Goal: Information Seeking & Learning: Find specific fact

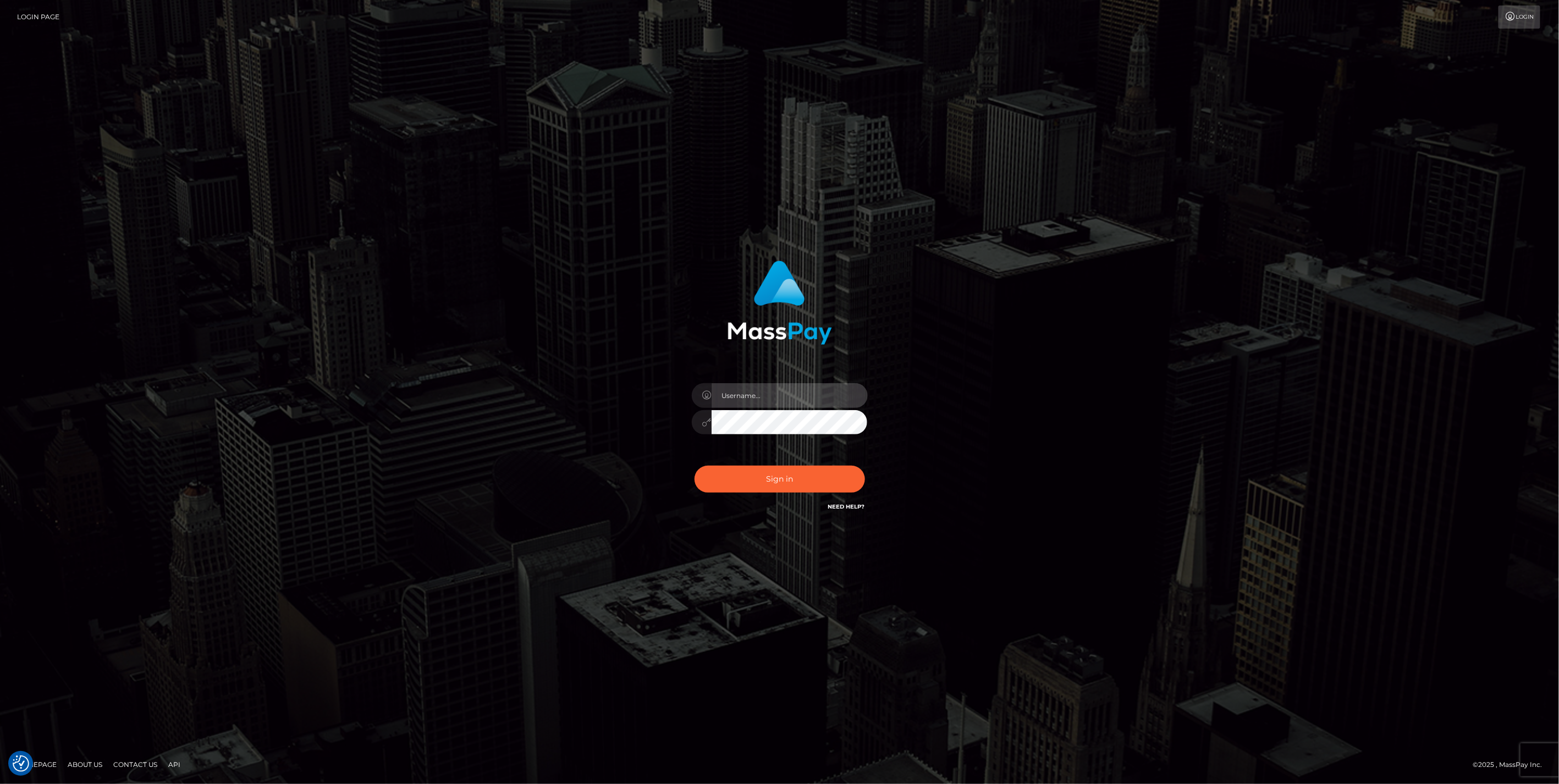
type input "jlo"
click at [778, 480] on button "Sign in" at bounding box center [780, 479] width 171 height 27
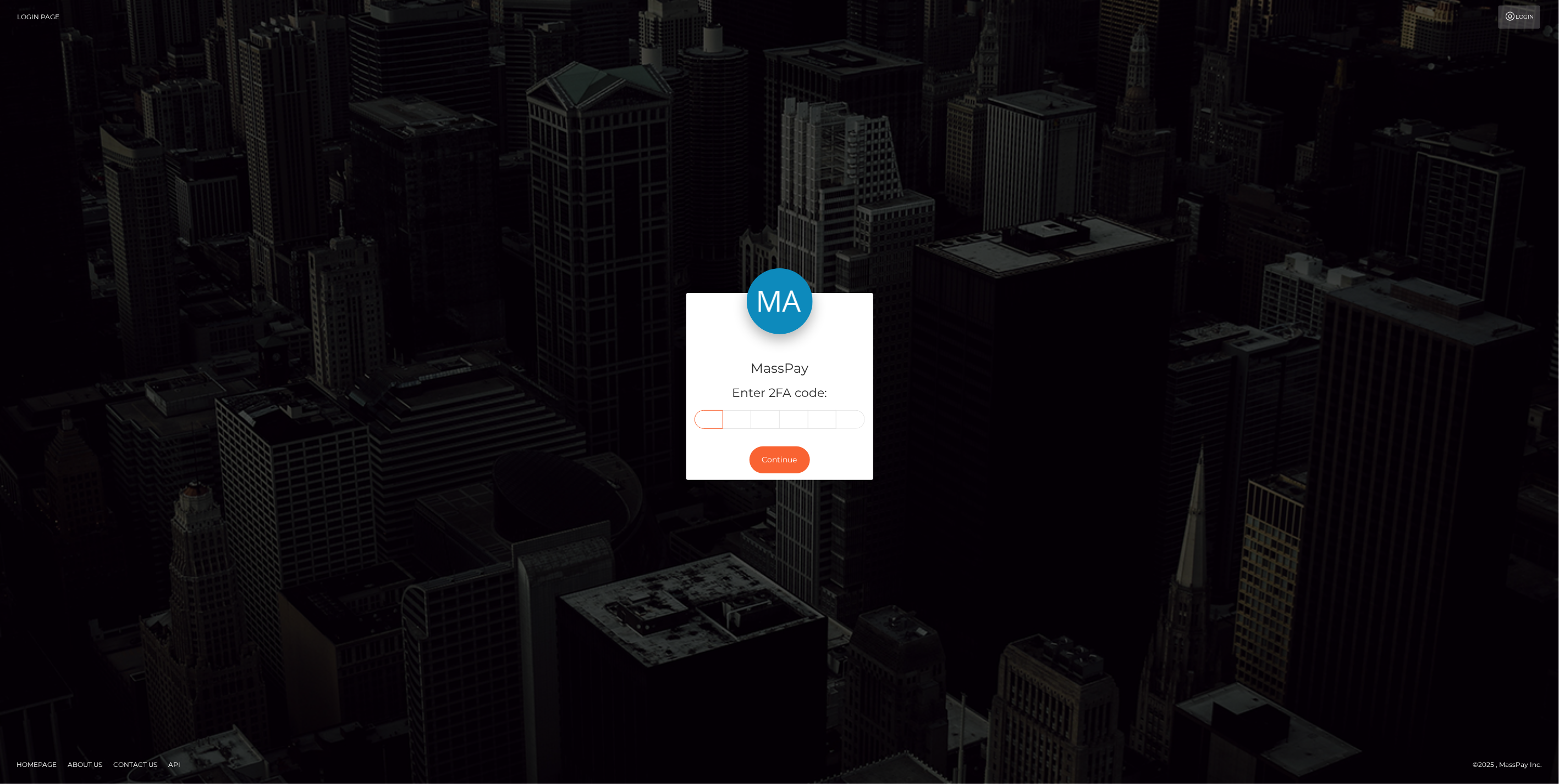
paste input "2"
type input "2"
type input "4"
type input "6"
type input "9"
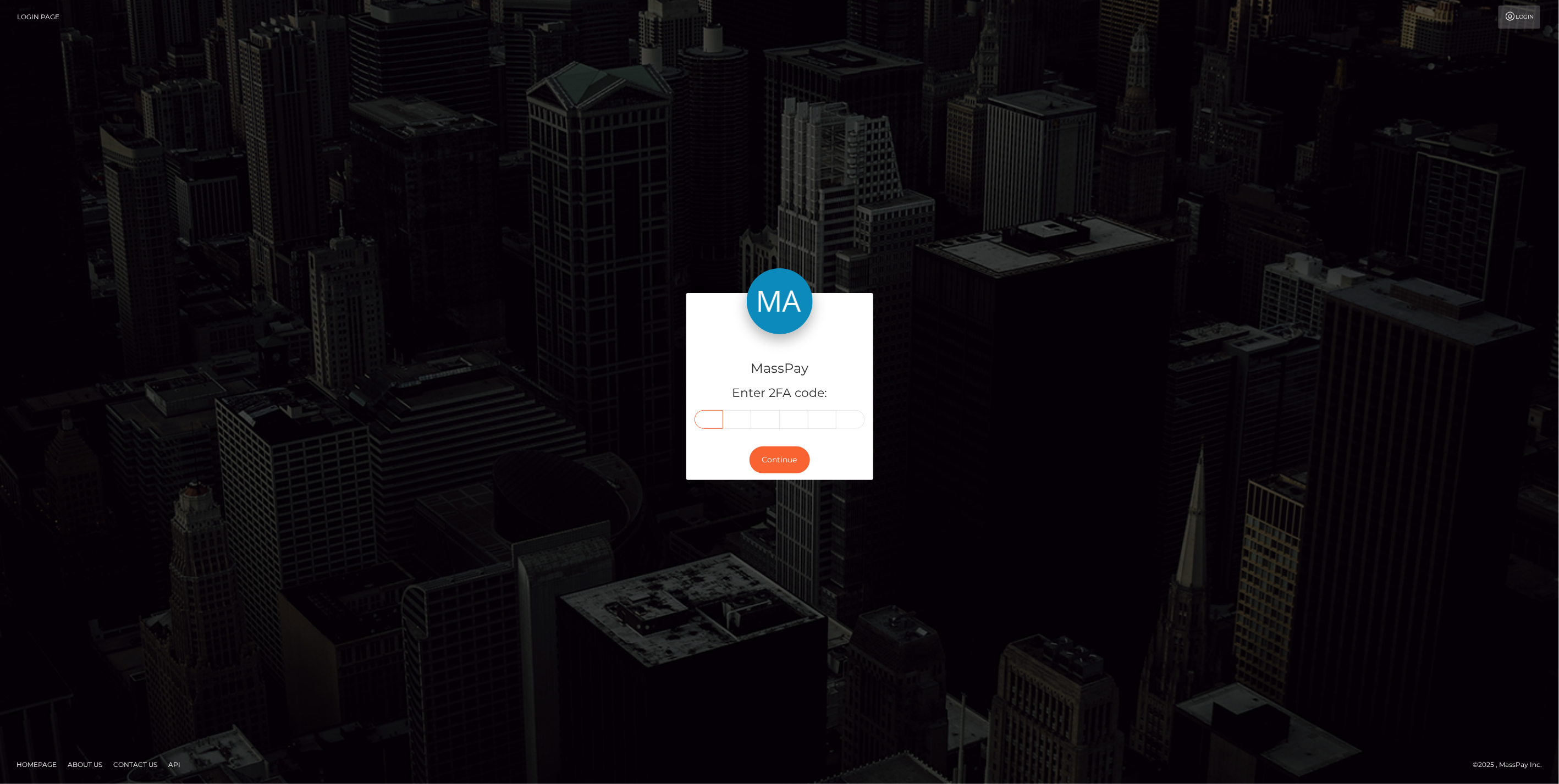
type input "4"
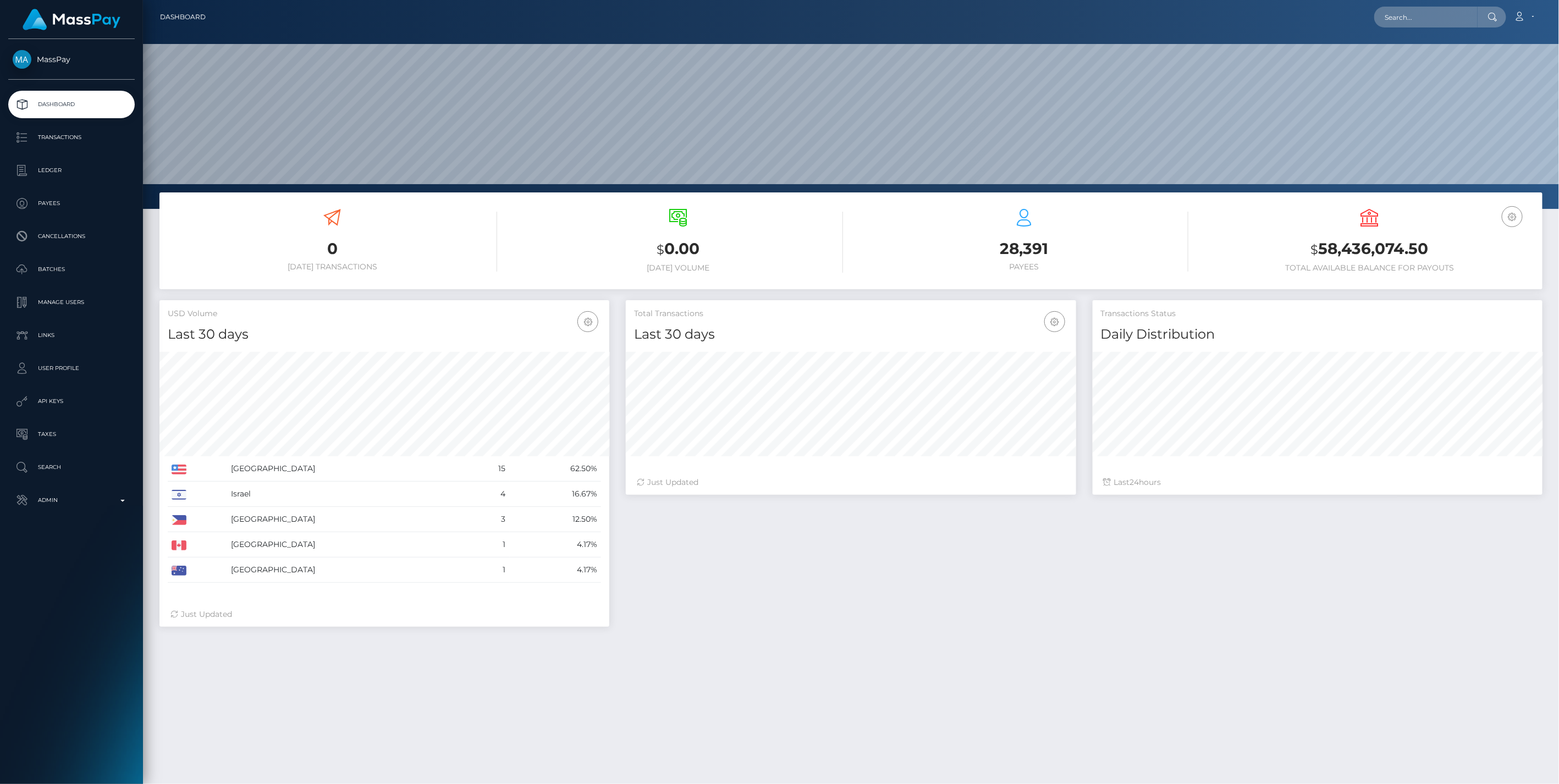
scroll to position [195, 449]
click at [1401, 18] on input "text" at bounding box center [1426, 17] width 103 height 21
paste input "567763a4-0cd7-11ec-8c85-0e94f3084bc5"
type input "567763a4-0cd7-11ec-8c85-0e94f3084bc5"
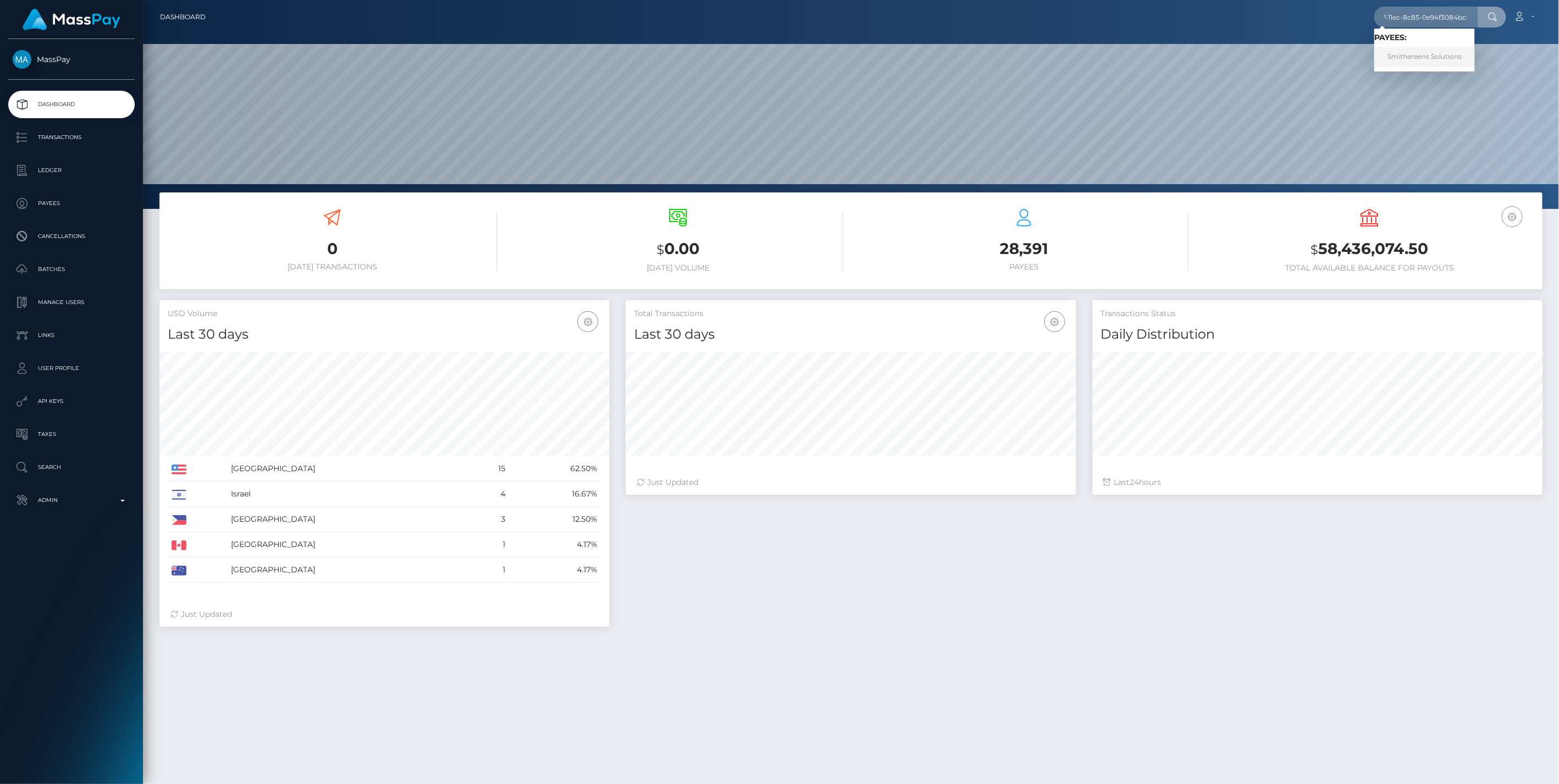
click at [1413, 56] on link "Smithereens Solutions" at bounding box center [1425, 57] width 100 height 21
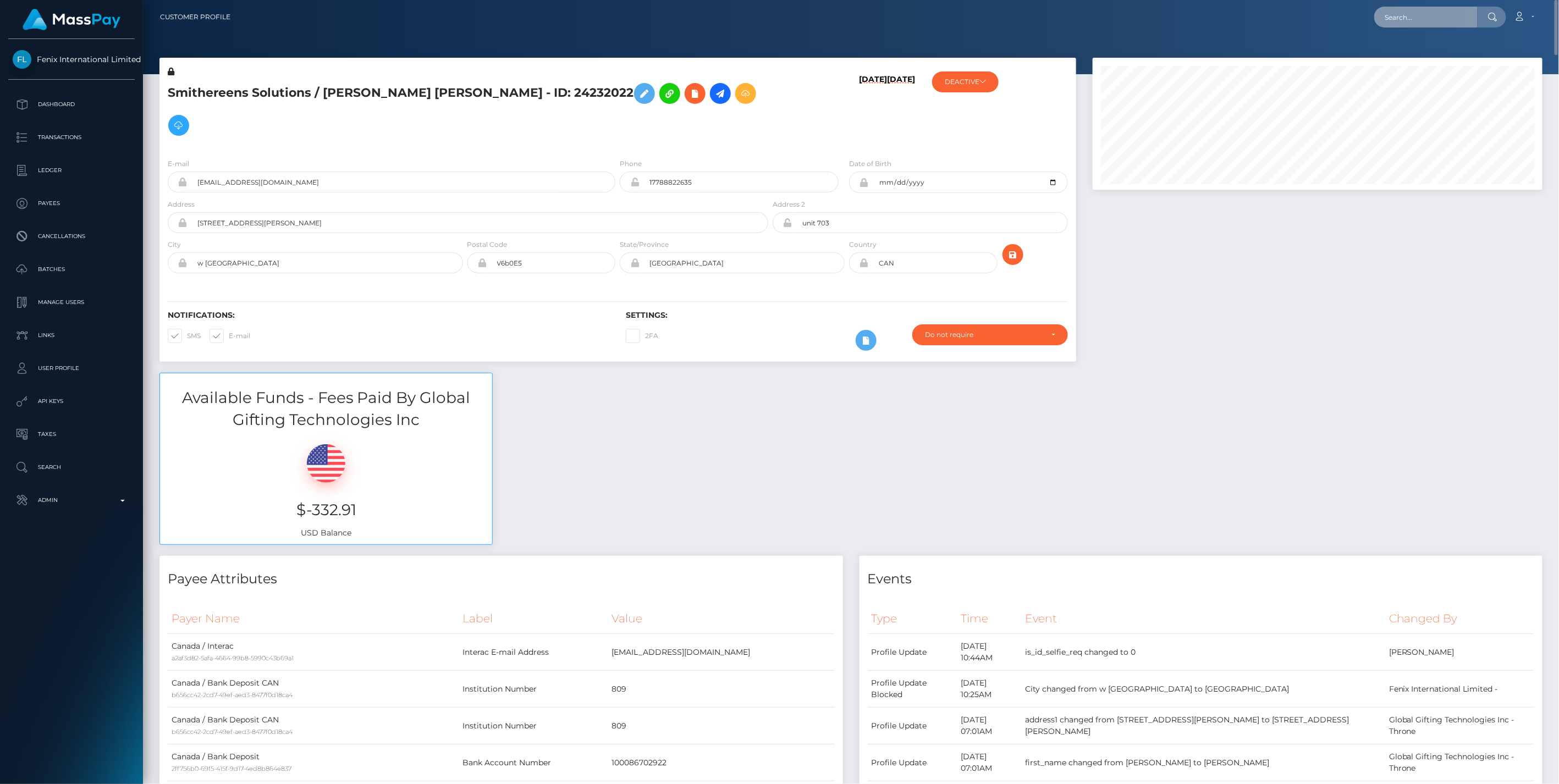
click at [1406, 18] on input "text" at bounding box center [1426, 17] width 103 height 21
paste input "68be4c3c22a95"
type input "68be4c3c22a95"
drag, startPoint x: 1445, startPoint y: 18, endPoint x: 1301, endPoint y: 34, distance: 144.9
click at [1302, 35] on div "Customer Profile 68be4c3c22a95 Loading... Loading... Account" at bounding box center [851, 392] width 1416 height 784
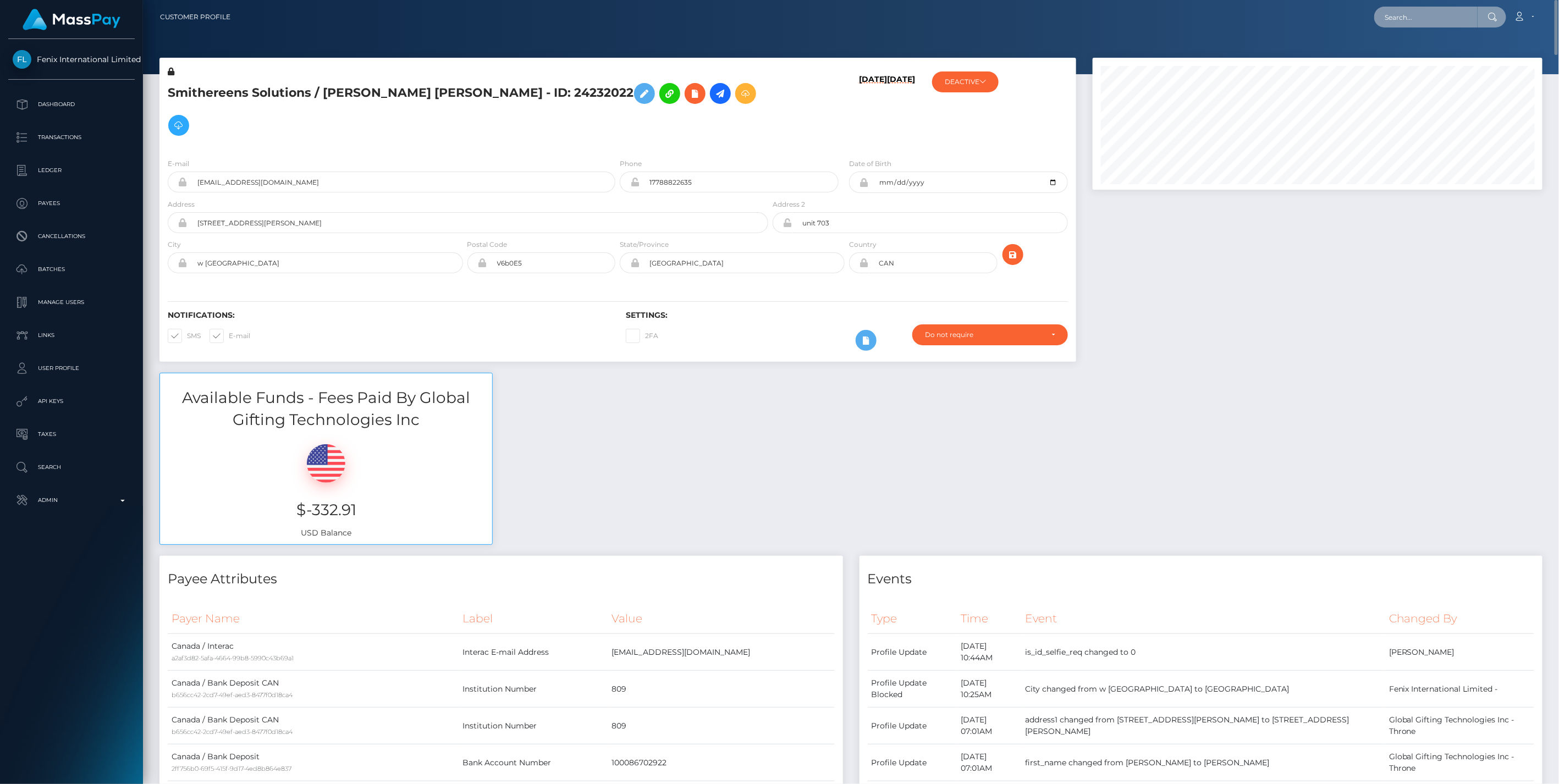
click at [1399, 18] on input "text" at bounding box center [1426, 17] width 103 height 21
paste input "jessica@fansocial.app"
type input "jessica@fansocial.app"
click at [1408, 54] on link "Madlinks Limited" at bounding box center [1418, 57] width 88 height 21
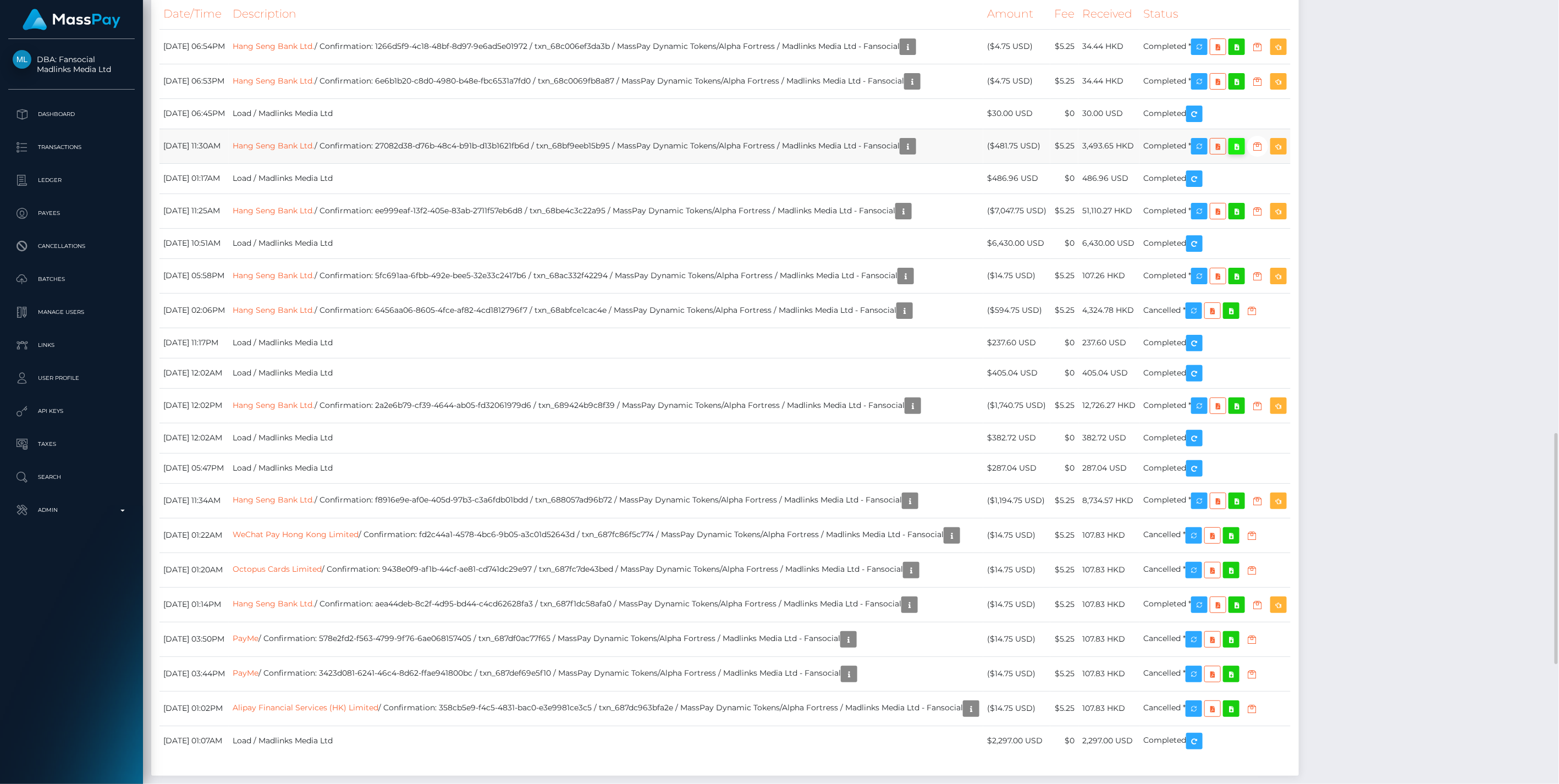
scroll to position [132, 449]
drag, startPoint x: 422, startPoint y: 561, endPoint x: 569, endPoint y: 560, distance: 147.0
click at [569, 228] on td "Hang Seng Bank Ltd. / Confirmation: ee999eaf-13f2-405e-83ab-2711f57eb6d8 / txn_…" at bounding box center [606, 211] width 755 height 34
copy td "ee999eaf-13f2-405e-83ab-2711f57eb6d8"
click at [315, 215] on link "Hang Seng Bank Ltd." at bounding box center [273, 211] width 82 height 10
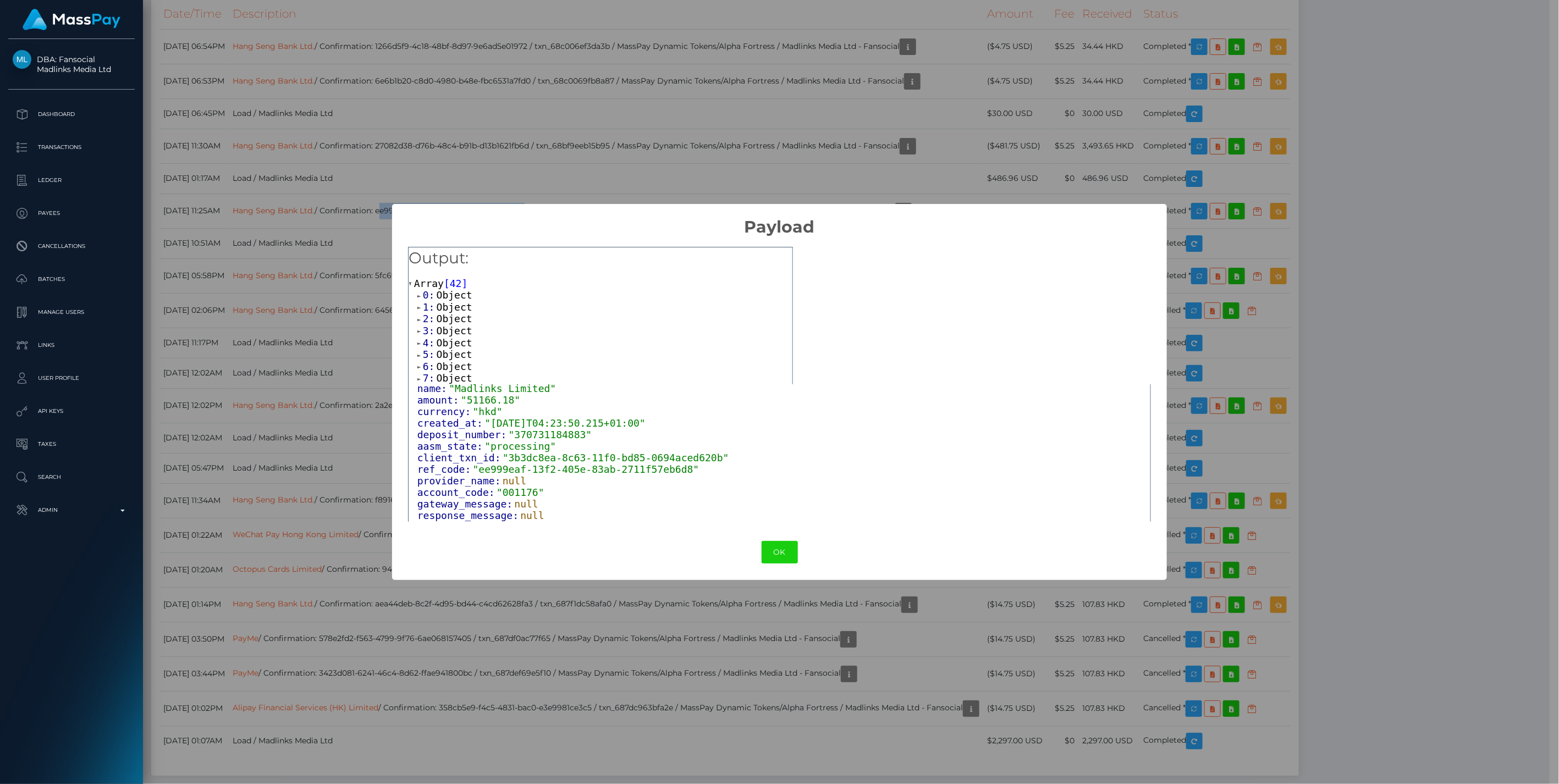
scroll to position [80, 0]
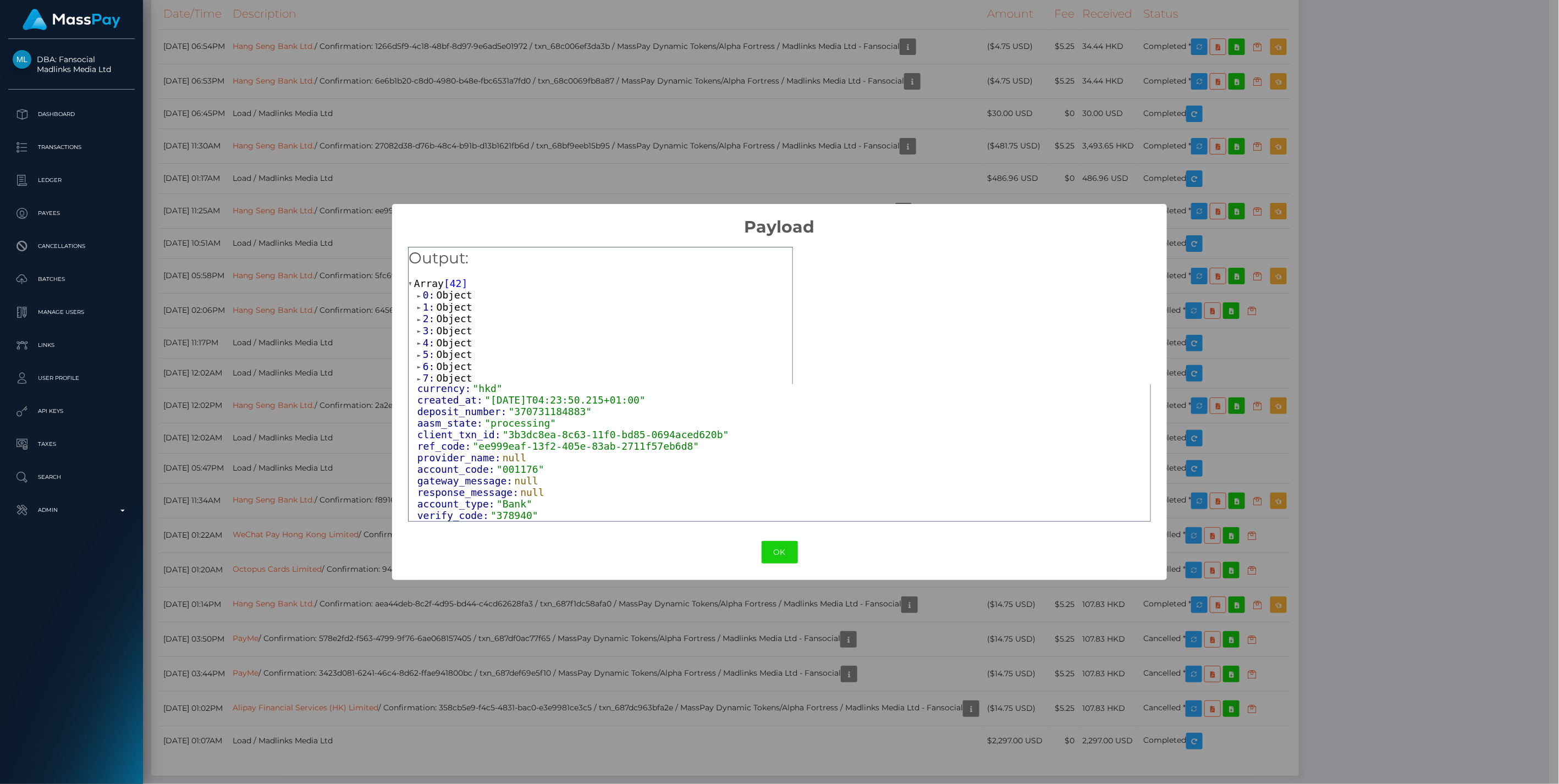
click at [419, 295] on span at bounding box center [420, 296] width 5 height 7
click at [418, 330] on span at bounding box center [420, 331] width 5 height 7
click at [418, 367] on span at bounding box center [420, 366] width 5 height 7
click at [419, 305] on span at bounding box center [420, 307] width 5 height 7
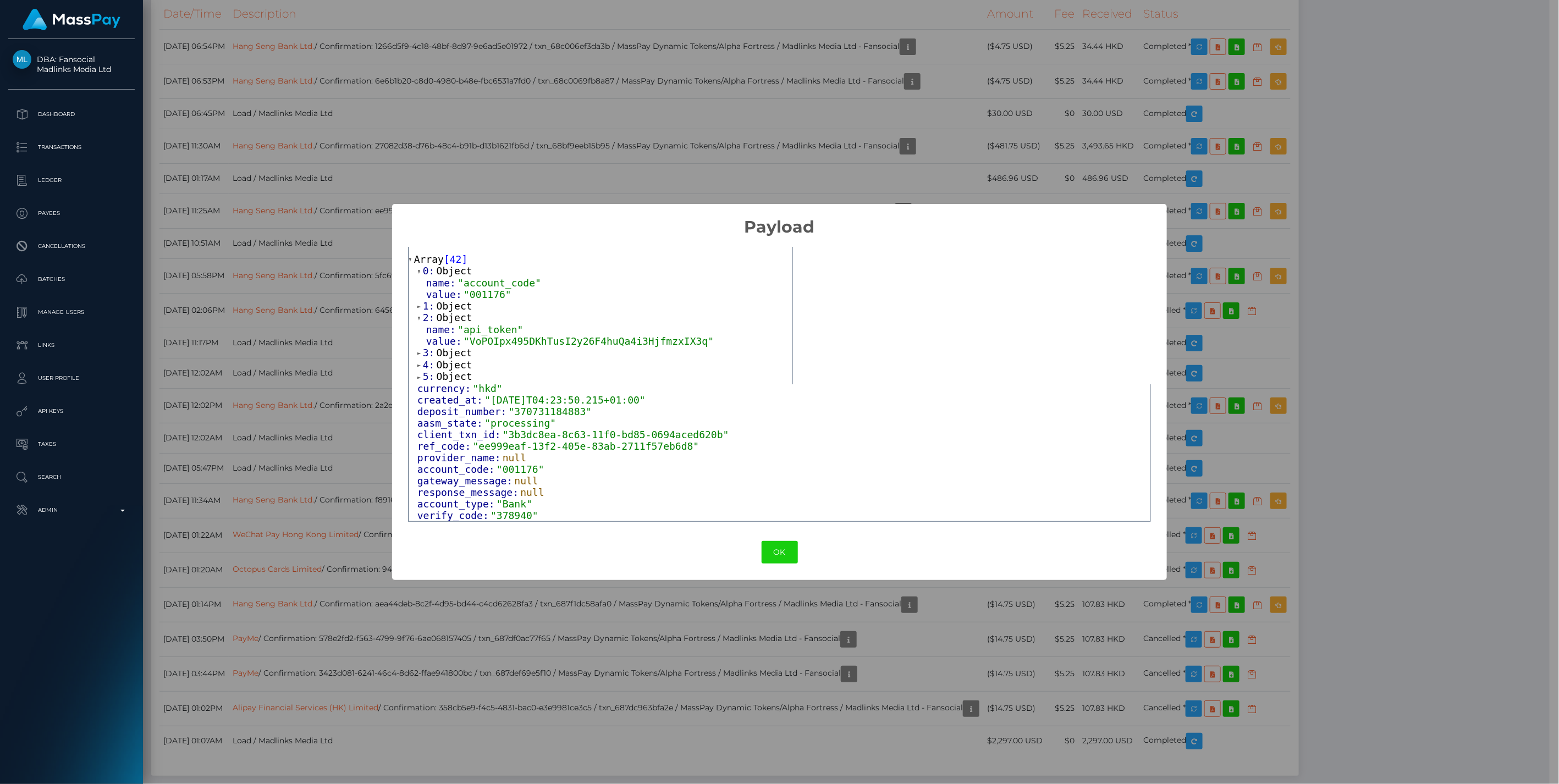
click at [420, 272] on span at bounding box center [420, 272] width 5 height 7
click at [418, 296] on span at bounding box center [420, 295] width 5 height 7
click at [419, 309] on span at bounding box center [420, 307] width 5 height 7
click at [418, 321] on span at bounding box center [420, 319] width 5 height 7
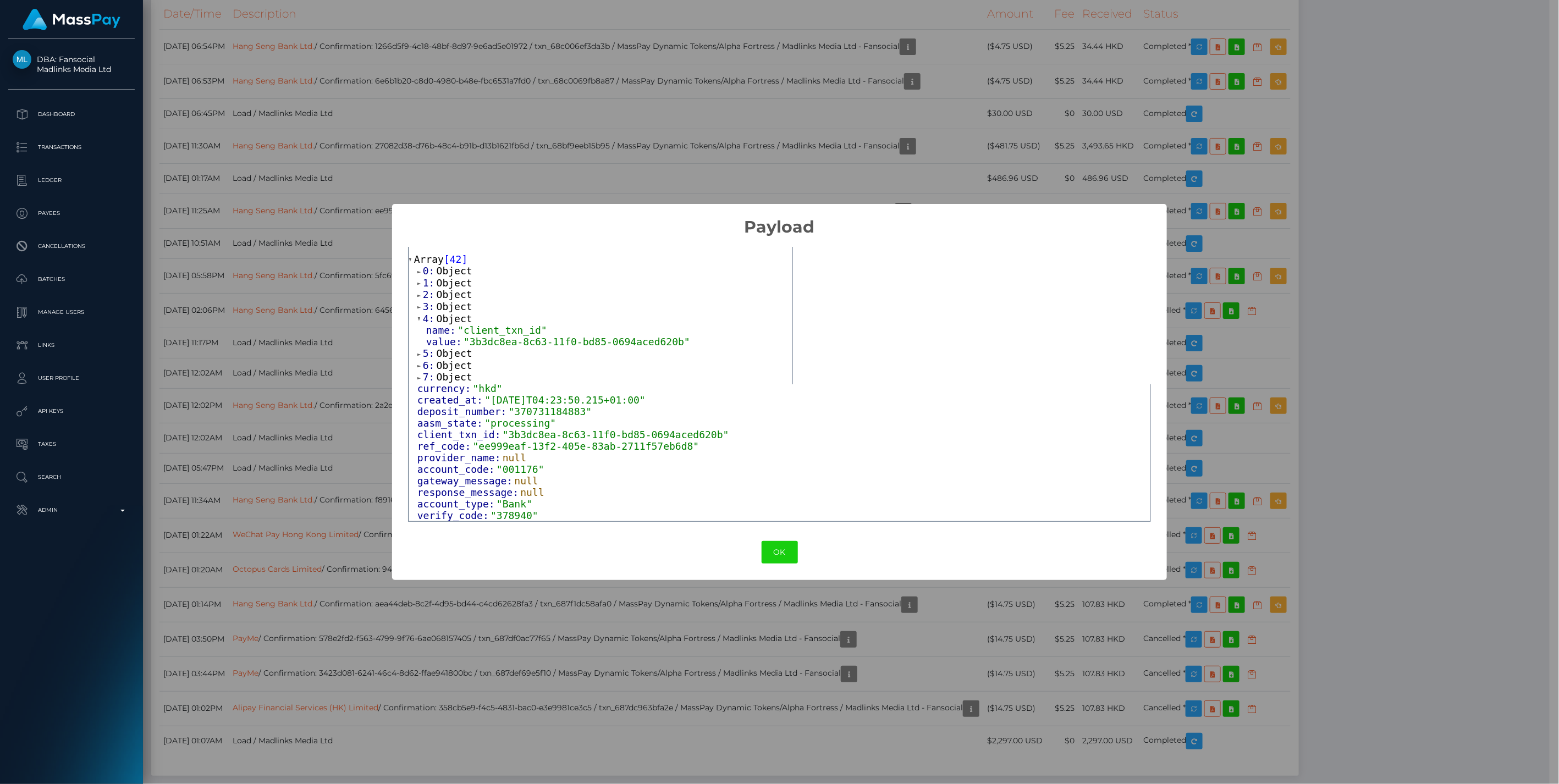
click at [418, 321] on span at bounding box center [420, 319] width 5 height 7
click at [418, 334] on span at bounding box center [420, 332] width 5 height 7
click at [418, 342] on span at bounding box center [420, 343] width 5 height 7
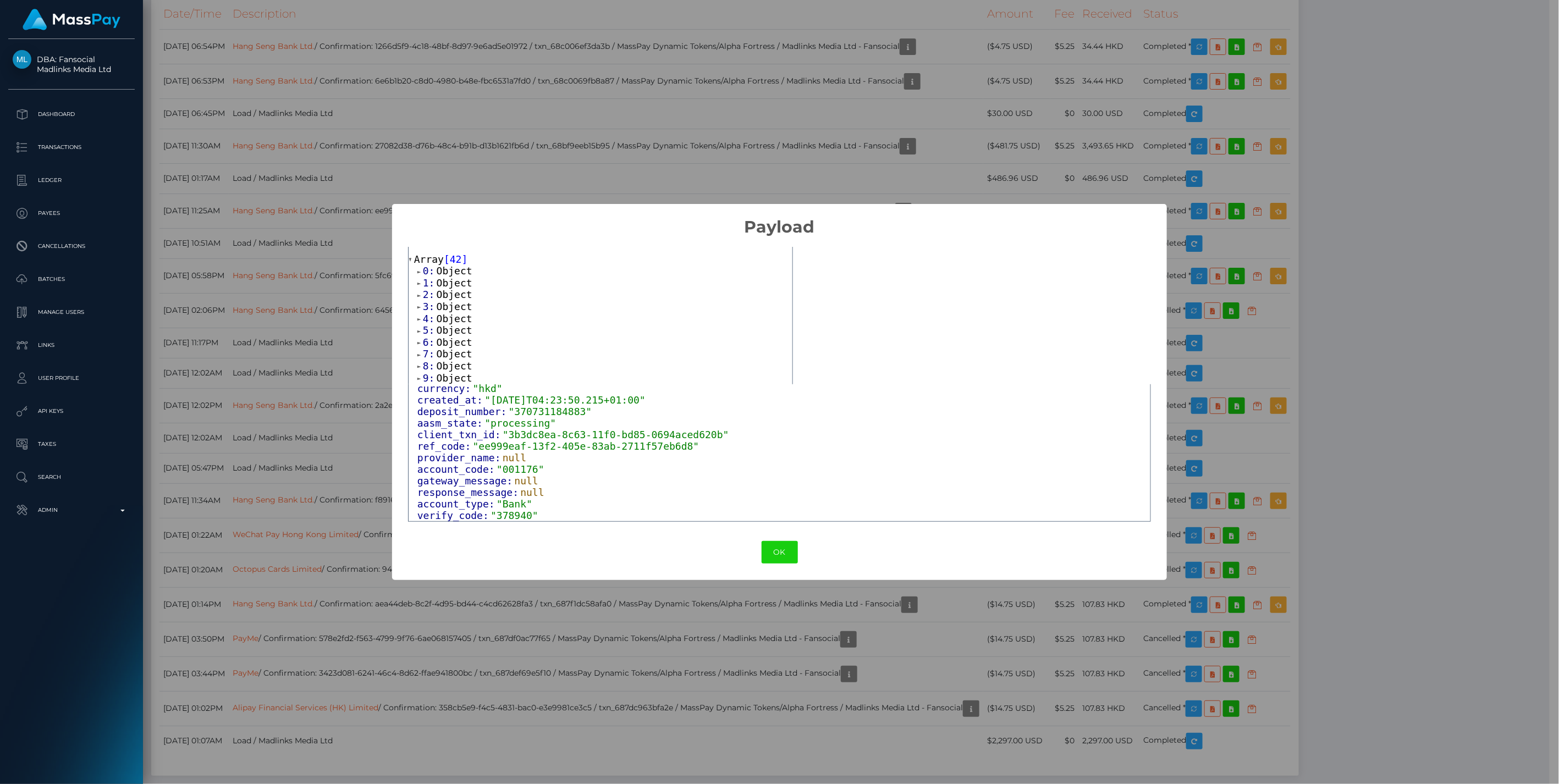
click at [419, 355] on span at bounding box center [420, 355] width 5 height 7
click at [419, 255] on span at bounding box center [420, 253] width 5 height 7
click at [418, 266] on span at bounding box center [420, 264] width 5 height 7
click at [418, 267] on span at bounding box center [420, 264] width 5 height 7
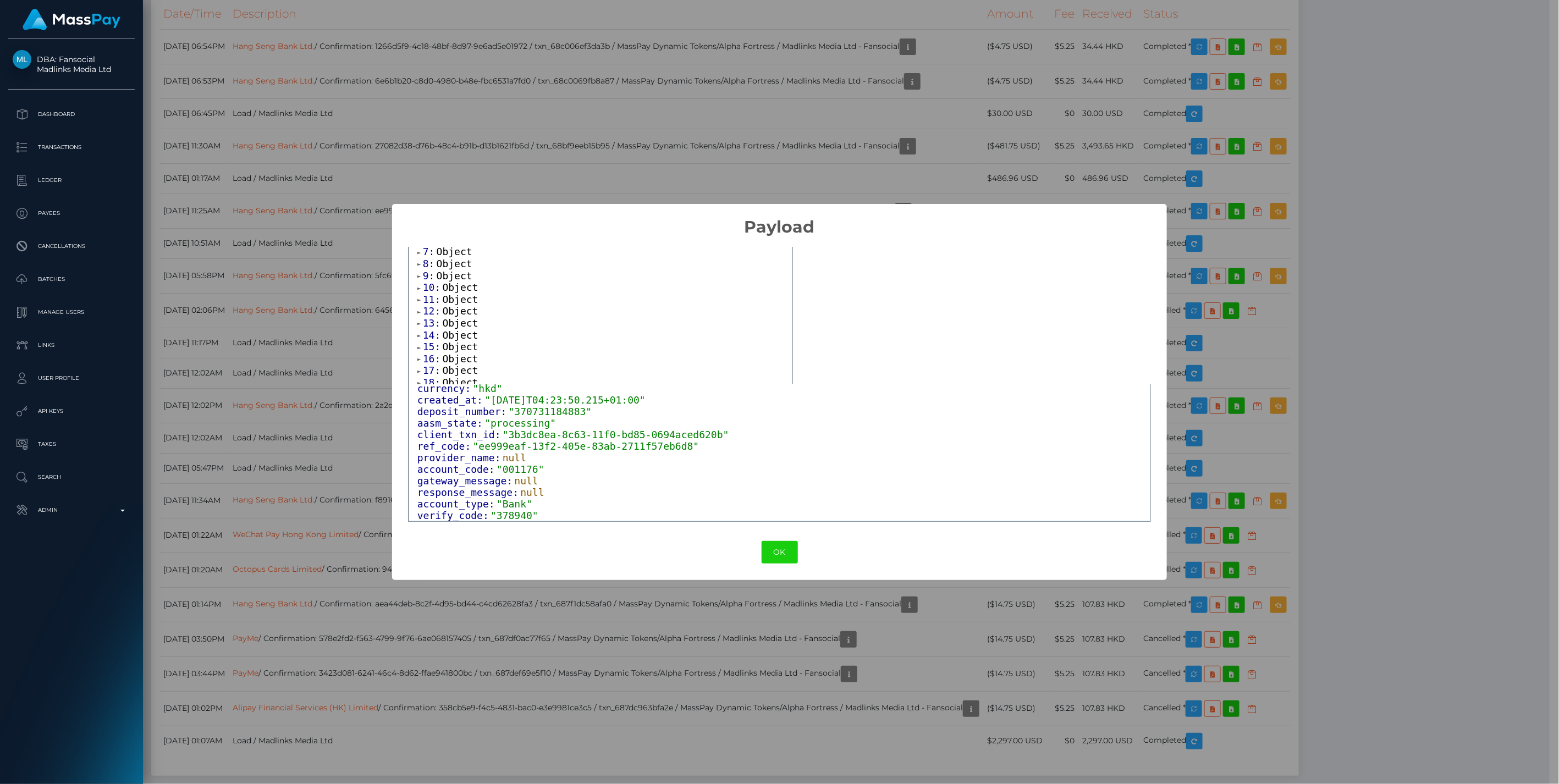
click at [419, 278] on span at bounding box center [420, 276] width 5 height 7
click at [419, 278] on span at bounding box center [420, 276] width 5 height 7
click at [419, 289] on span at bounding box center [420, 289] width 5 height 7
click at [418, 289] on span at bounding box center [420, 289] width 5 height 7
click at [416, 301] on div "0: Object 1: Object 2: Object 3: Object 4: Object 5: Object 6: Object 7: Object…" at bounding box center [600, 412] width 384 height 498
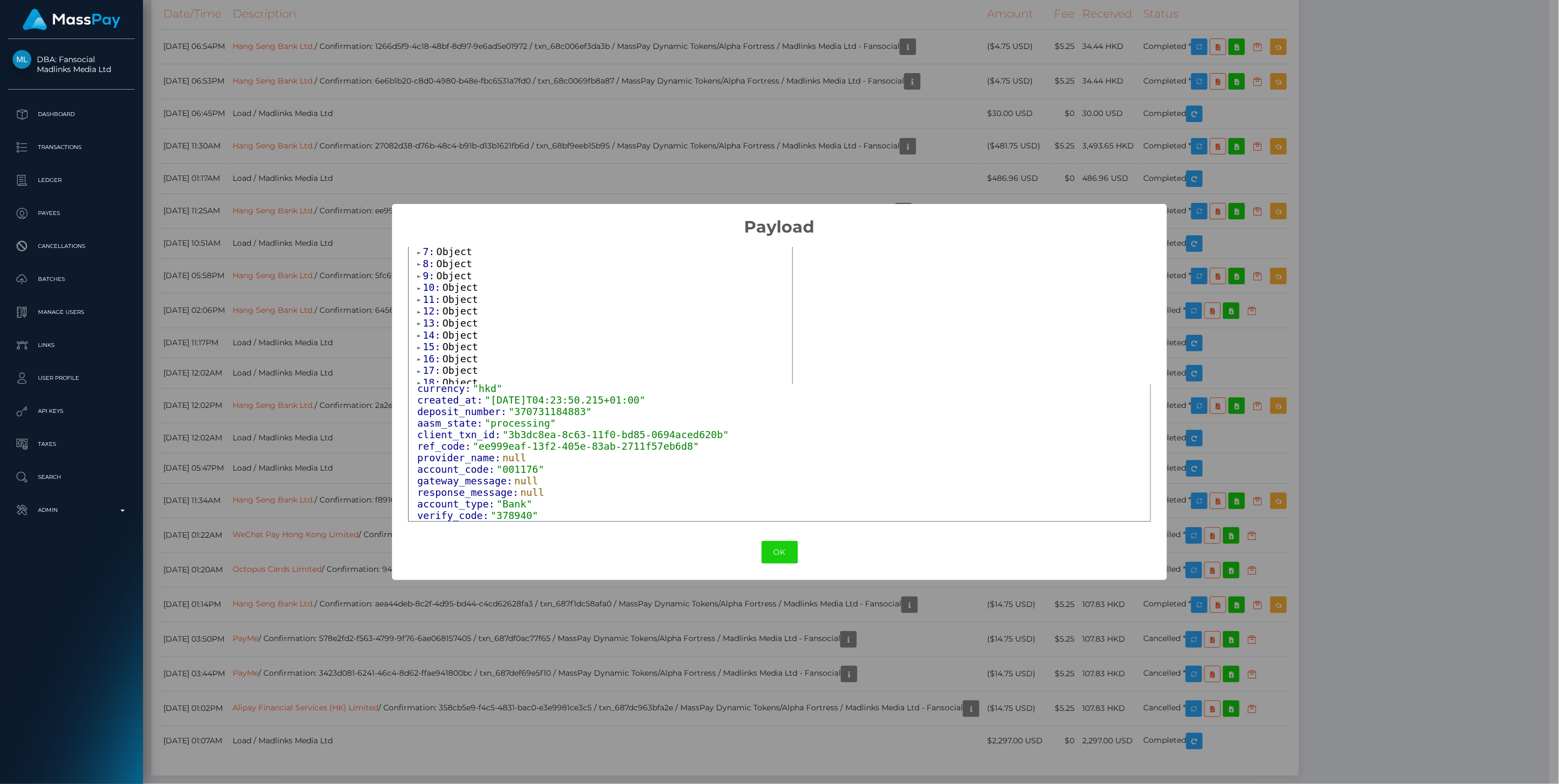
click at [419, 299] on span at bounding box center [420, 300] width 5 height 7
click at [419, 311] on span at bounding box center [420, 312] width 5 height 7
click at [418, 324] on span at bounding box center [420, 324] width 5 height 7
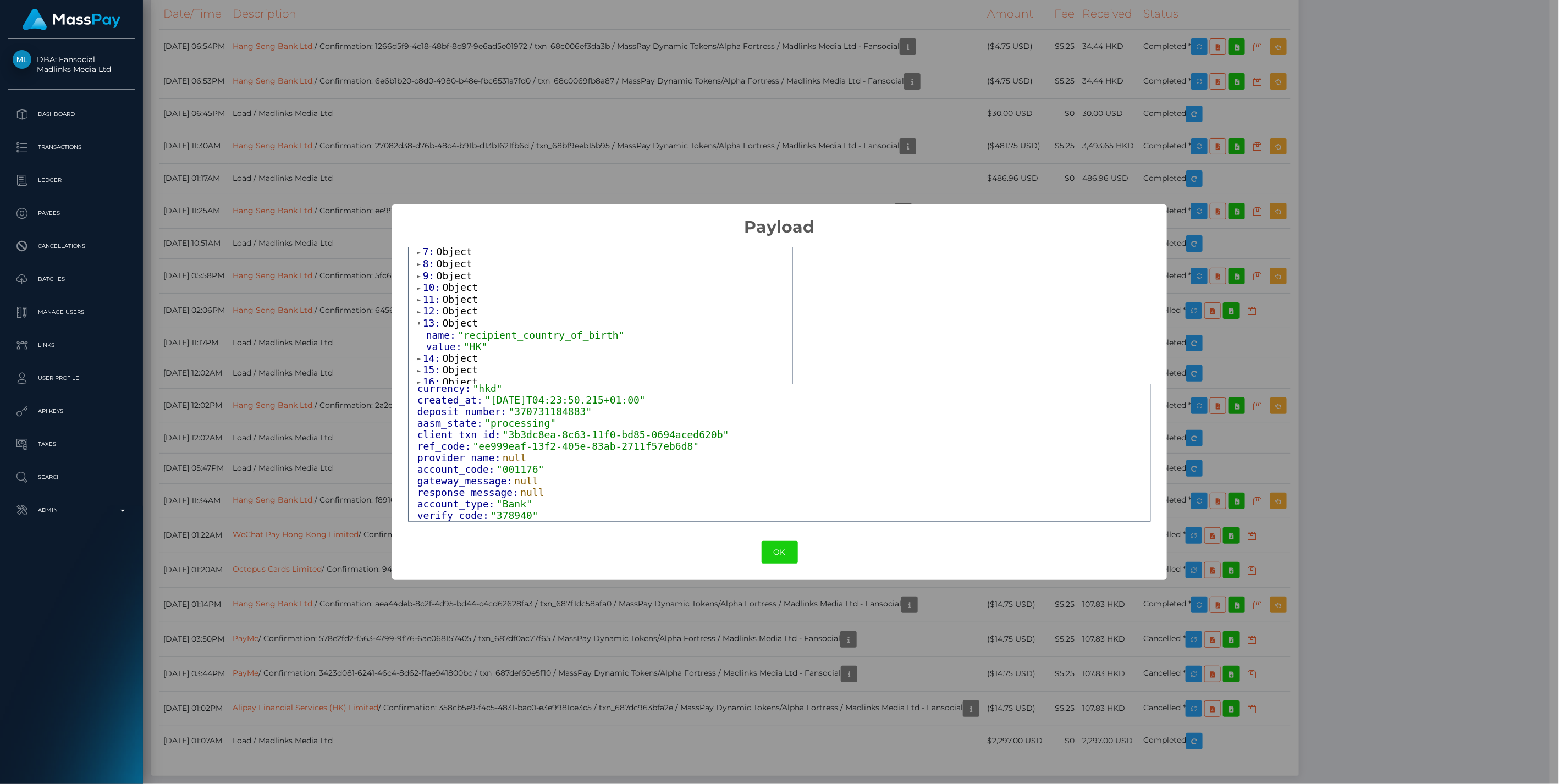
click at [418, 324] on span at bounding box center [420, 324] width 5 height 7
click at [418, 336] on span at bounding box center [420, 336] width 5 height 7
click at [418, 349] on span at bounding box center [420, 348] width 5 height 7
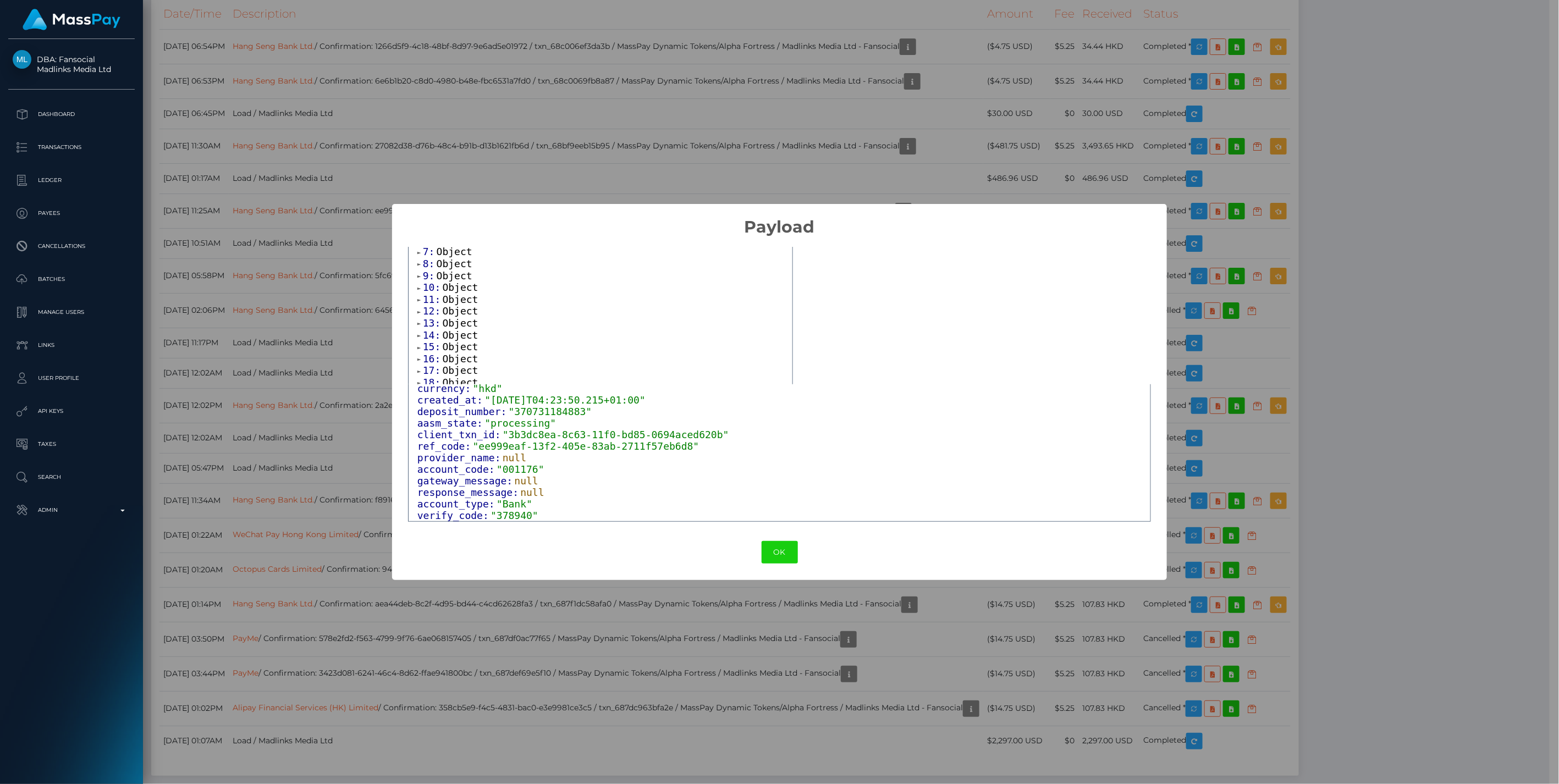
click at [421, 359] on span at bounding box center [420, 359] width 5 height 7
click at [419, 376] on span at bounding box center [420, 379] width 5 height 7
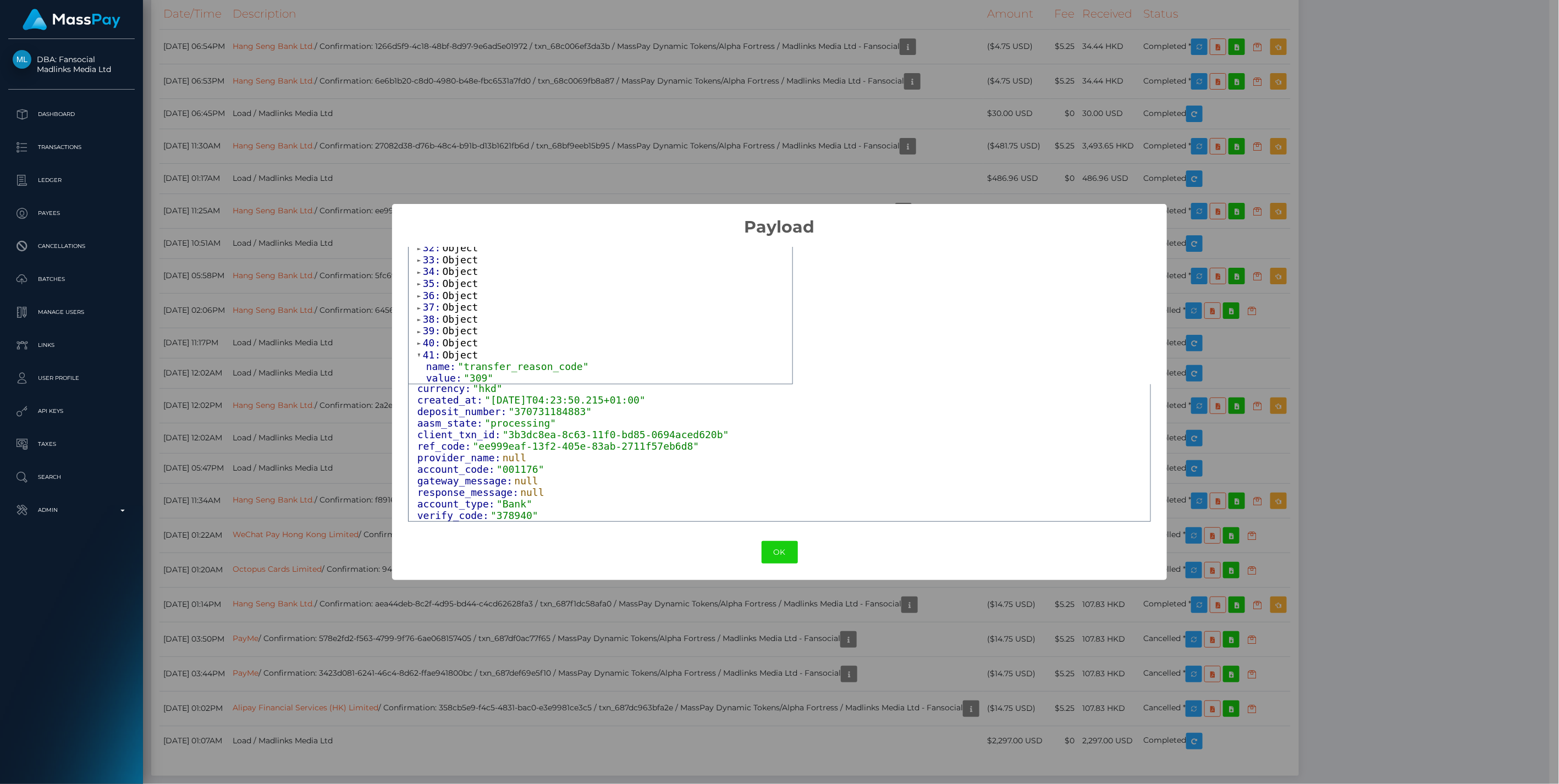
click at [421, 342] on span at bounding box center [420, 344] width 5 height 7
click at [420, 328] on span at bounding box center [420, 325] width 5 height 7
click at [420, 317] on span at bounding box center [420, 313] width 5 height 7
click at [418, 305] on span at bounding box center [420, 302] width 5 height 7
click at [418, 293] on span at bounding box center [420, 290] width 5 height 7
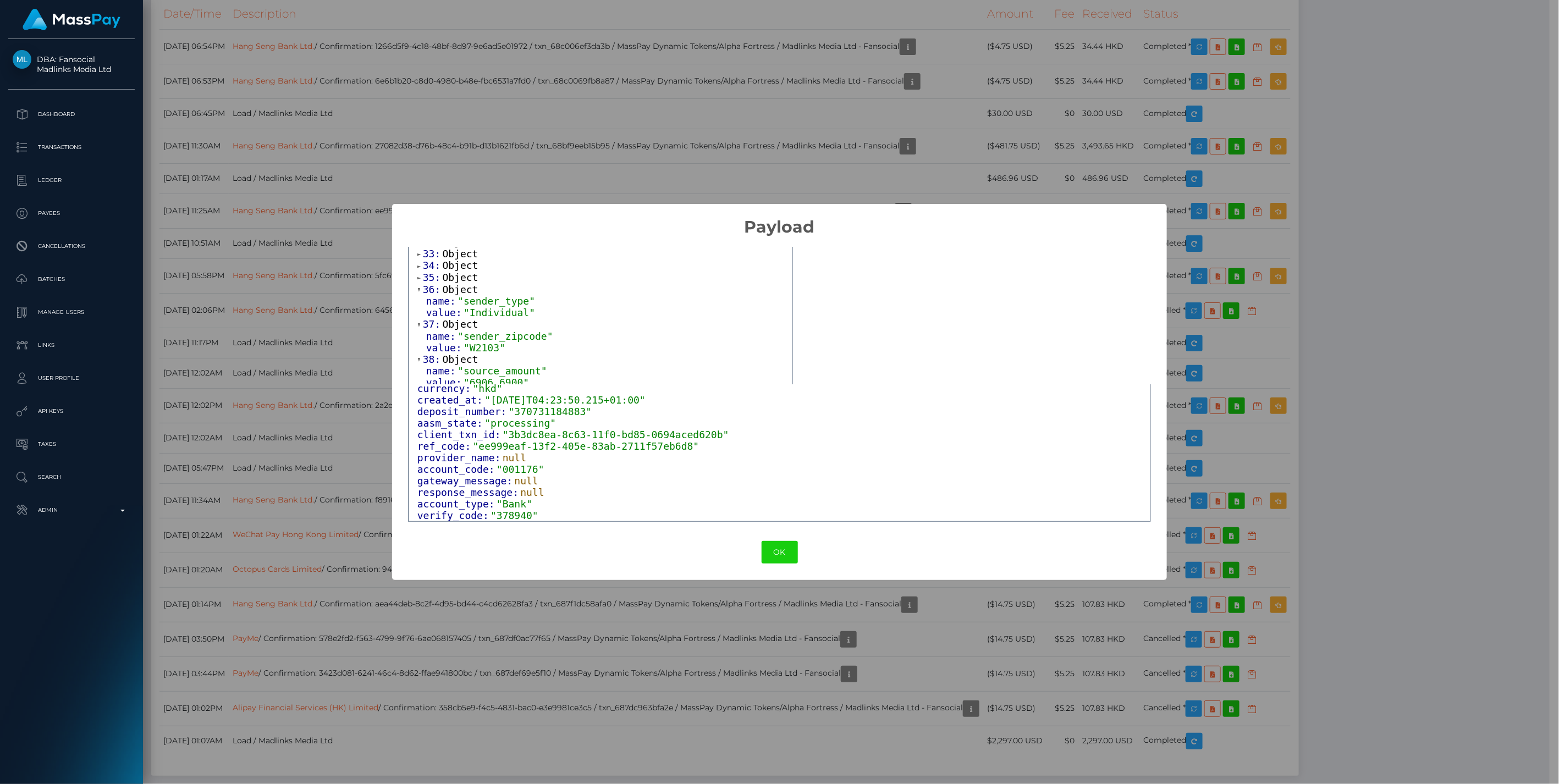
click at [418, 280] on span at bounding box center [420, 278] width 5 height 7
click at [421, 270] on span at bounding box center [420, 266] width 5 height 7
click at [416, 259] on div "0: Object 1: Object 2: Object 3: Object 4: Object 5: Object 6: Object 7: Object…" at bounding box center [600, 197] width 384 height 683
click at [418, 256] on span at bounding box center [420, 254] width 5 height 7
click at [417, 245] on div "Output: Array [ 42 ] 0: Object 1: Object 2: Object 3: Object 4: Object 5: Objec…" at bounding box center [780, 381] width 775 height 287
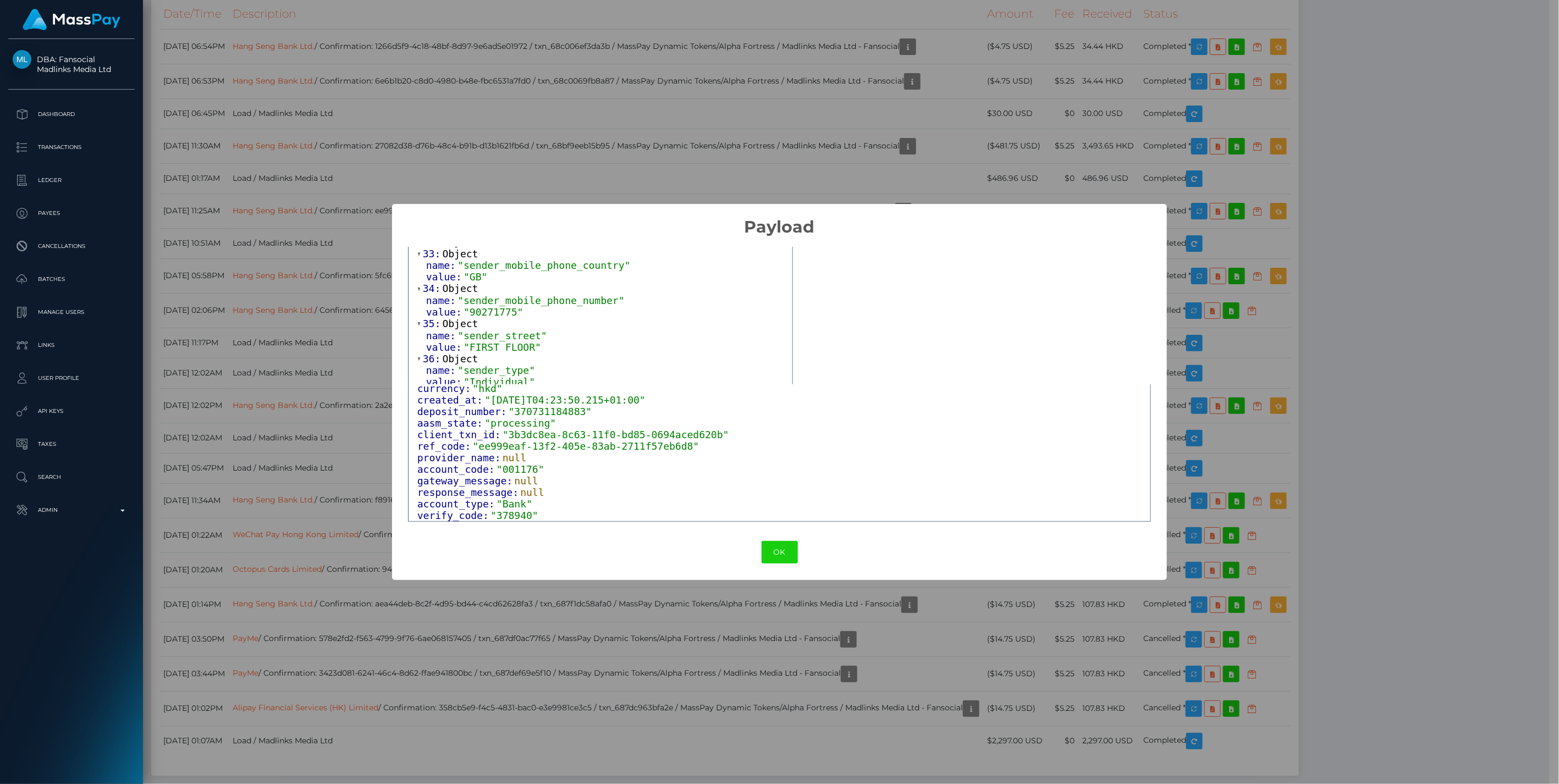
click at [418, 246] on span at bounding box center [420, 243] width 5 height 7
click at [419, 281] on span at bounding box center [420, 279] width 5 height 7
click at [419, 270] on span at bounding box center [420, 267] width 5 height 7
click at [418, 259] on span at bounding box center [420, 255] width 5 height 7
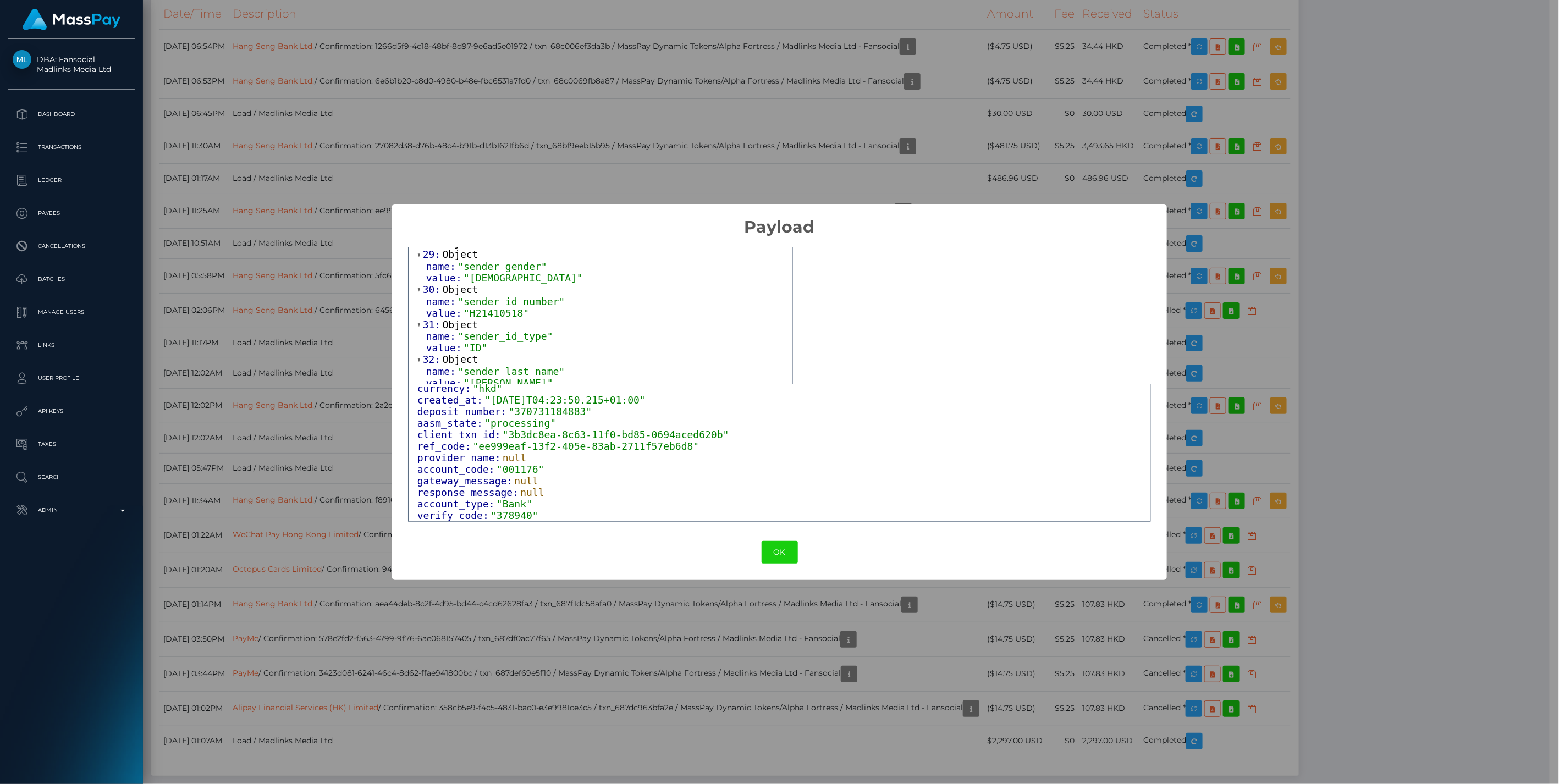
click at [418, 247] on span at bounding box center [420, 243] width 5 height 7
click at [418, 346] on span at bounding box center [420, 344] width 5 height 7
click at [419, 334] on span at bounding box center [420, 332] width 5 height 7
click at [418, 321] on span at bounding box center [420, 319] width 5 height 7
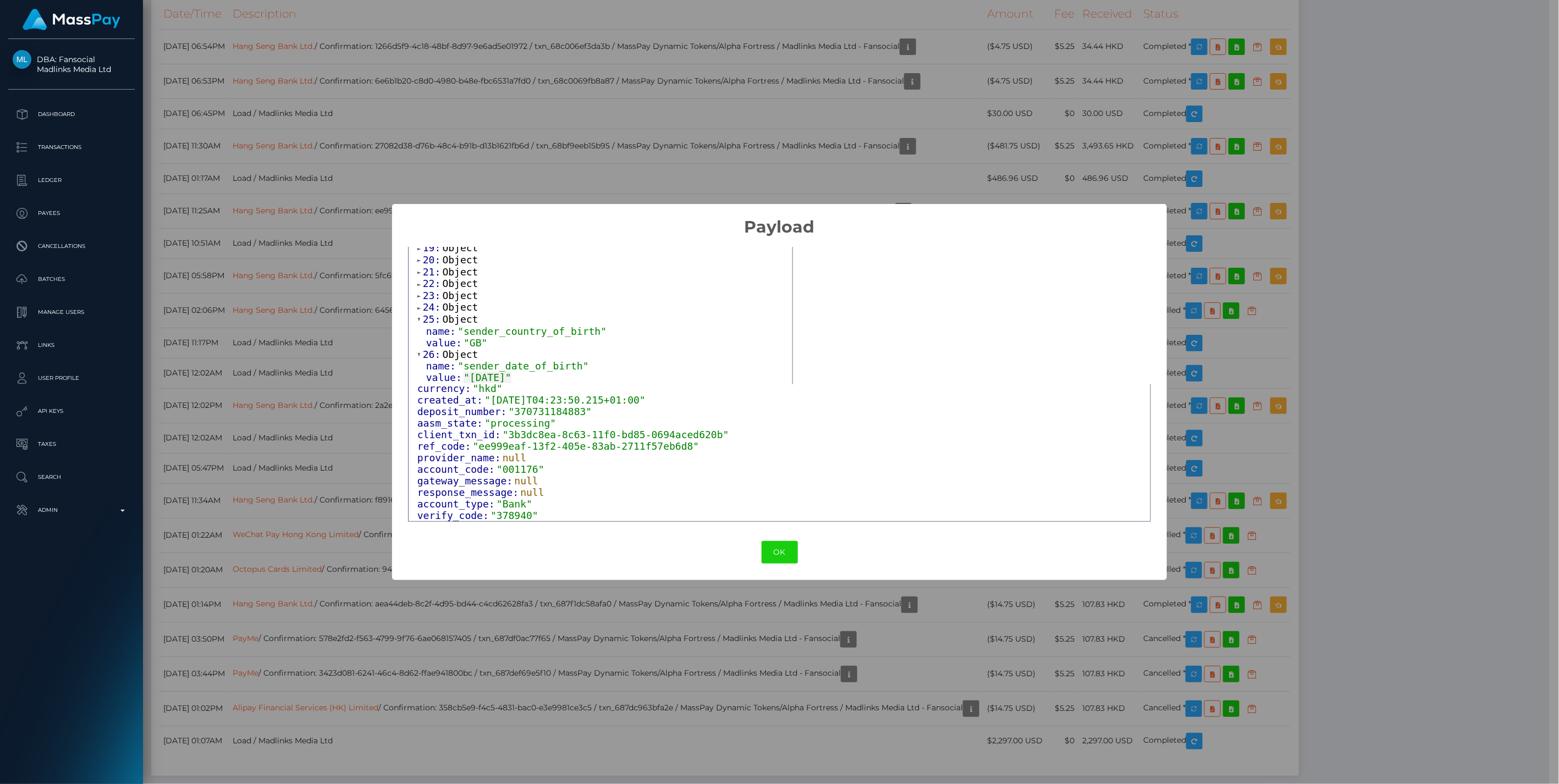
click at [419, 309] on span at bounding box center [420, 308] width 5 height 7
click at [418, 298] on span at bounding box center [420, 296] width 5 height 7
click at [418, 287] on span at bounding box center [420, 284] width 5 height 7
click at [418, 273] on span at bounding box center [420, 272] width 5 height 7
click at [419, 262] on span at bounding box center [420, 260] width 5 height 7
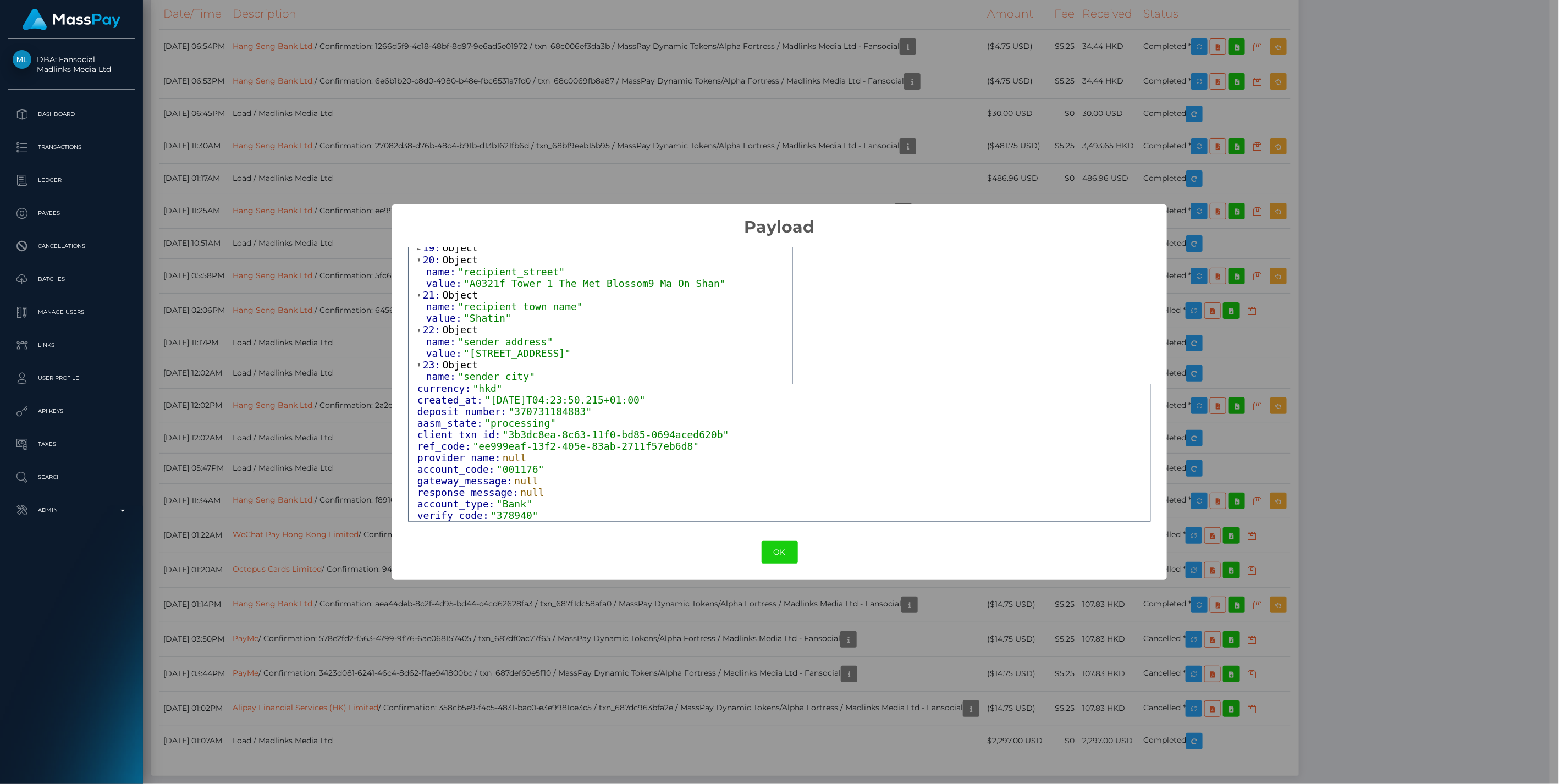
click at [418, 250] on span at bounding box center [420, 249] width 5 height 7
click at [418, 334] on span at bounding box center [420, 333] width 5 height 7
click at [421, 323] on span at bounding box center [420, 322] width 5 height 7
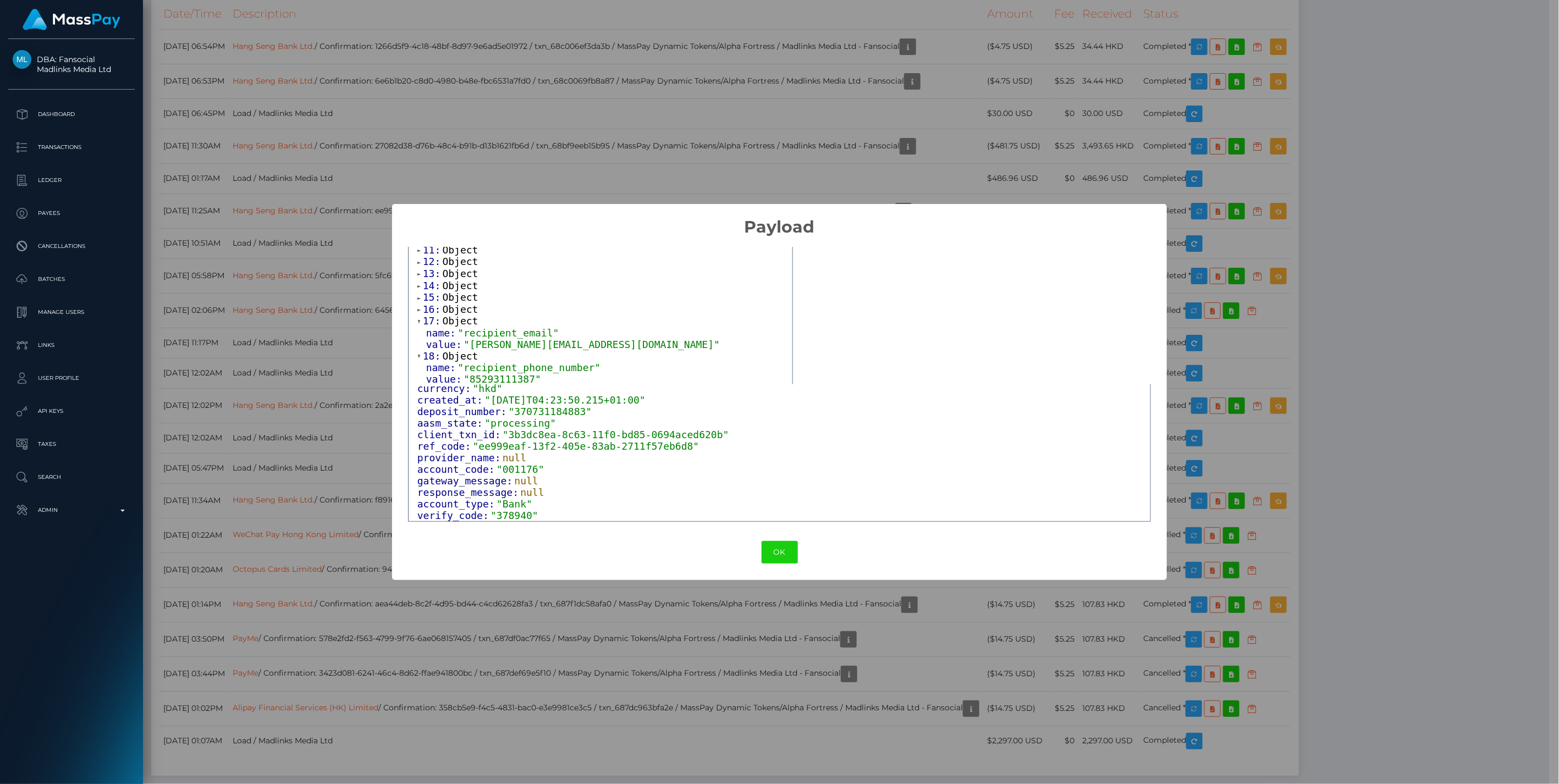
click at [419, 313] on span at bounding box center [420, 310] width 5 height 7
click at [775, 547] on button "OK" at bounding box center [780, 552] width 36 height 22
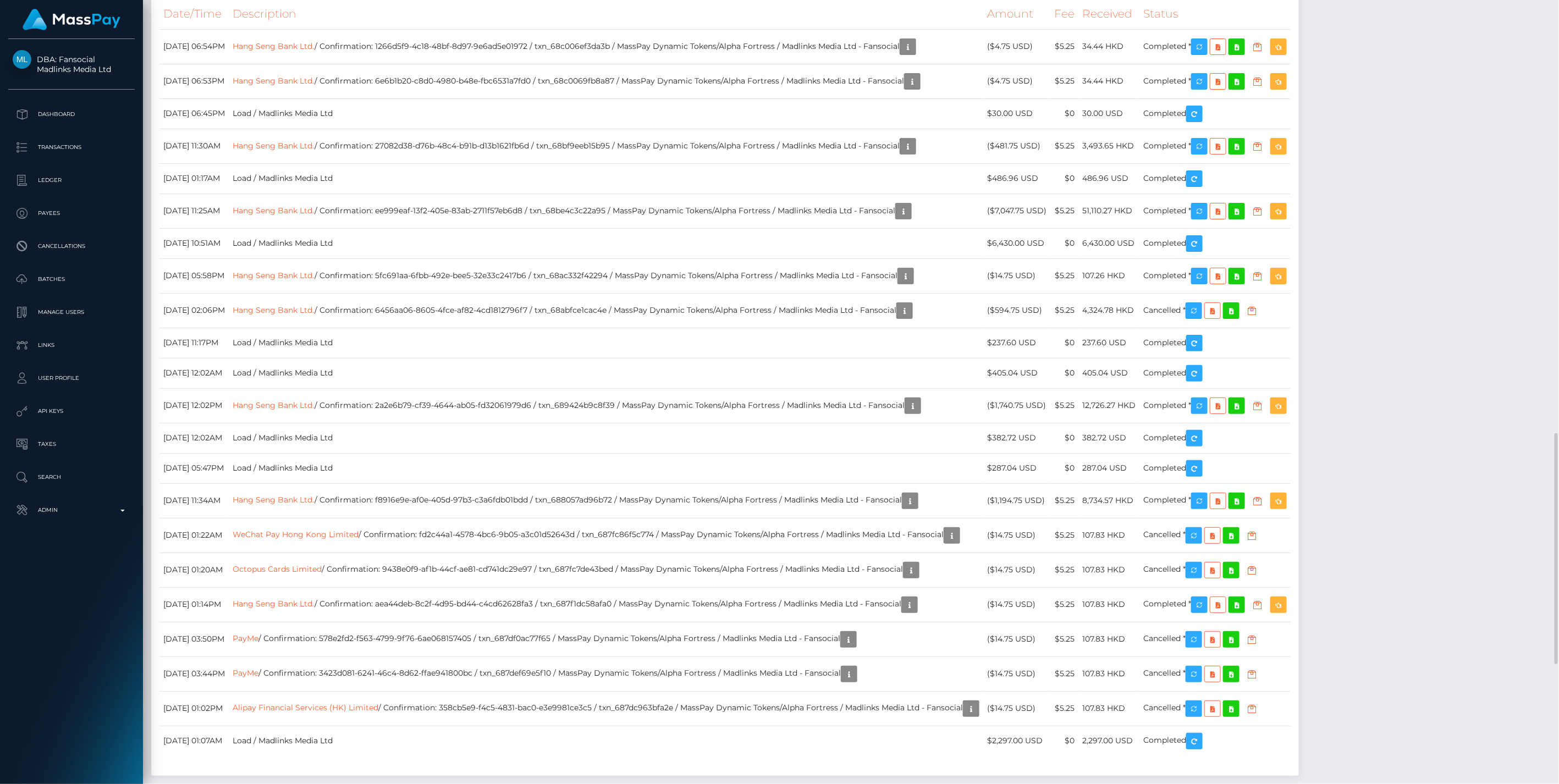
scroll to position [132, 449]
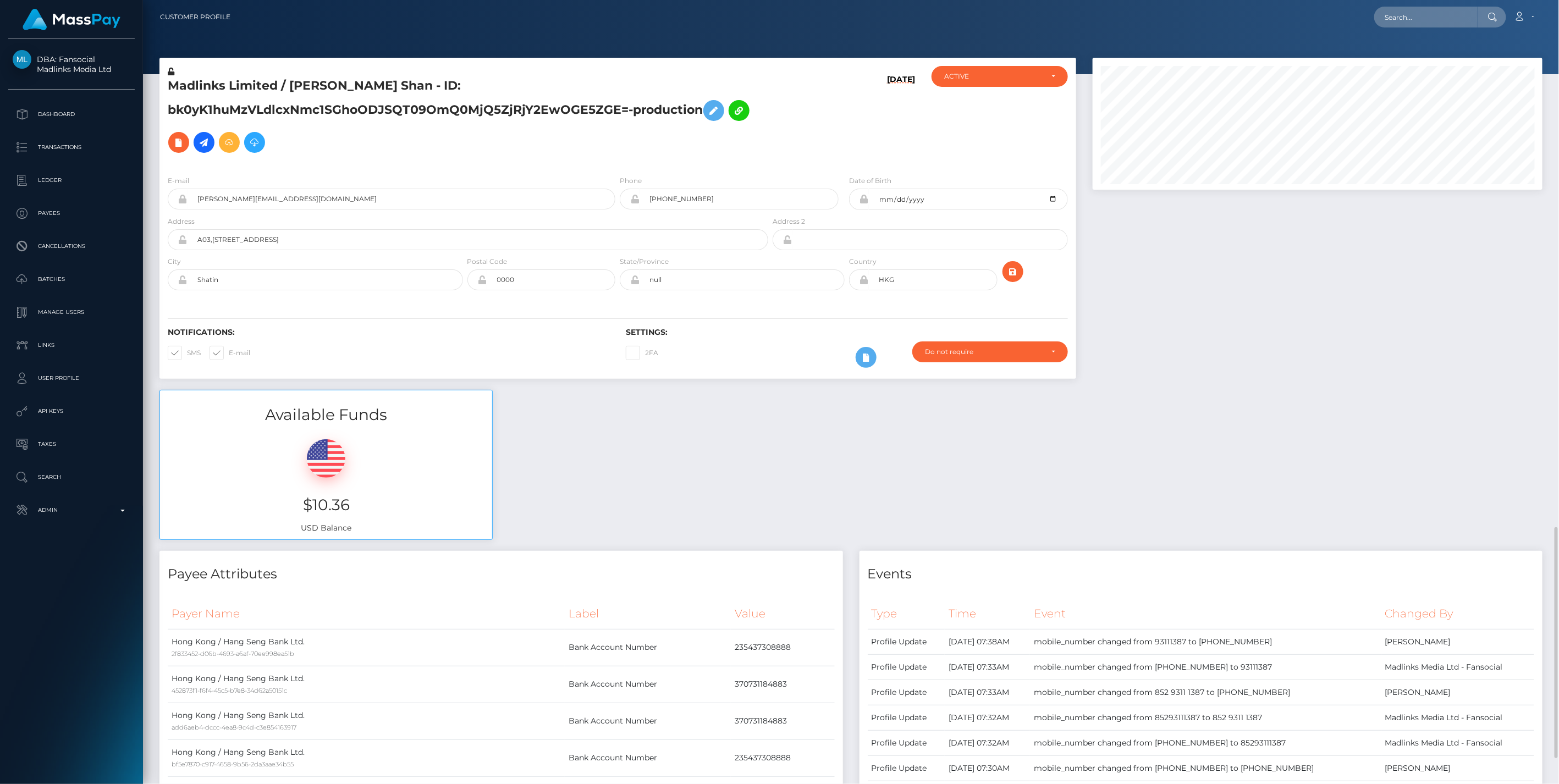
scroll to position [407, 0]
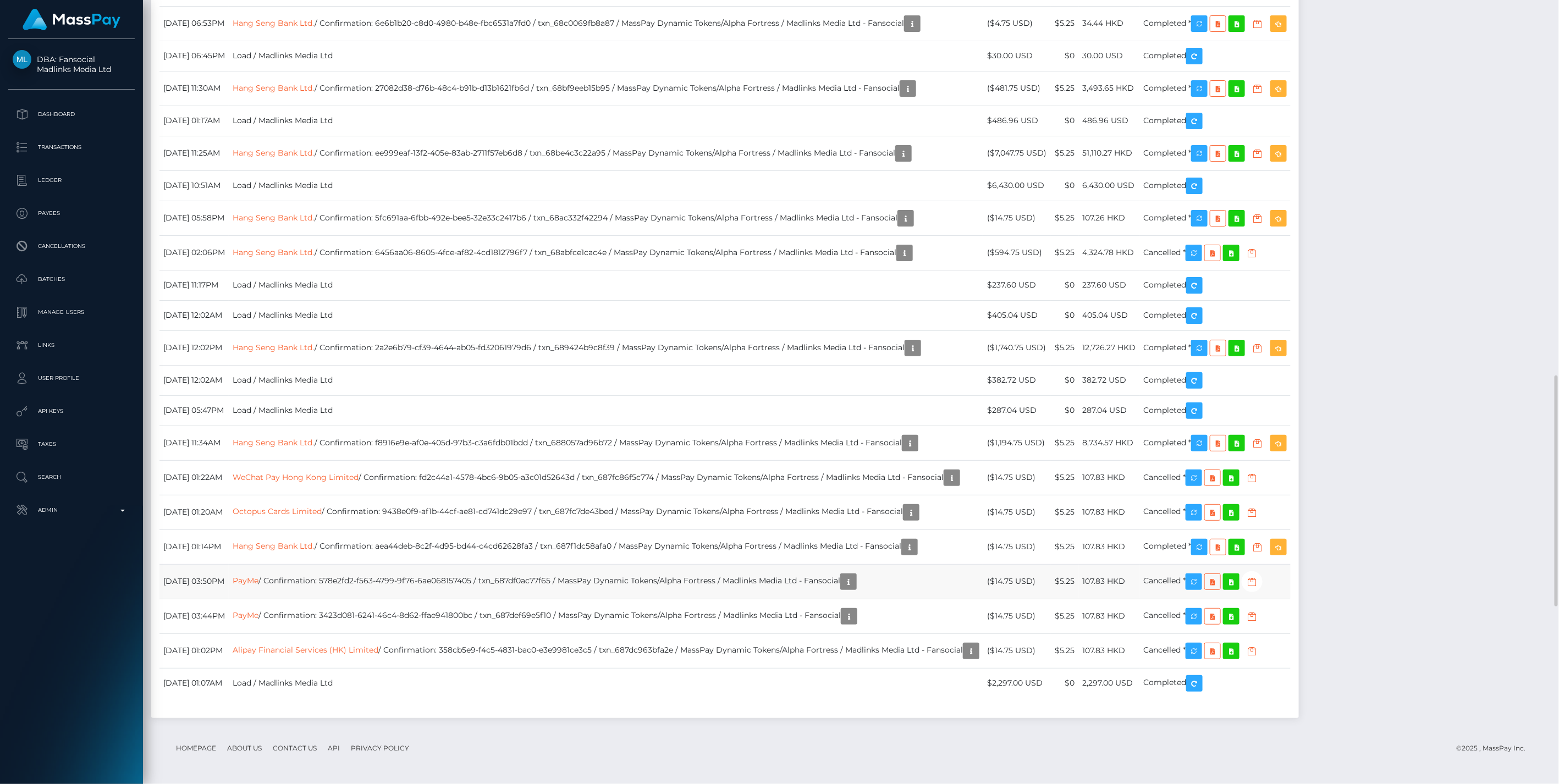
scroll to position [1468, 0]
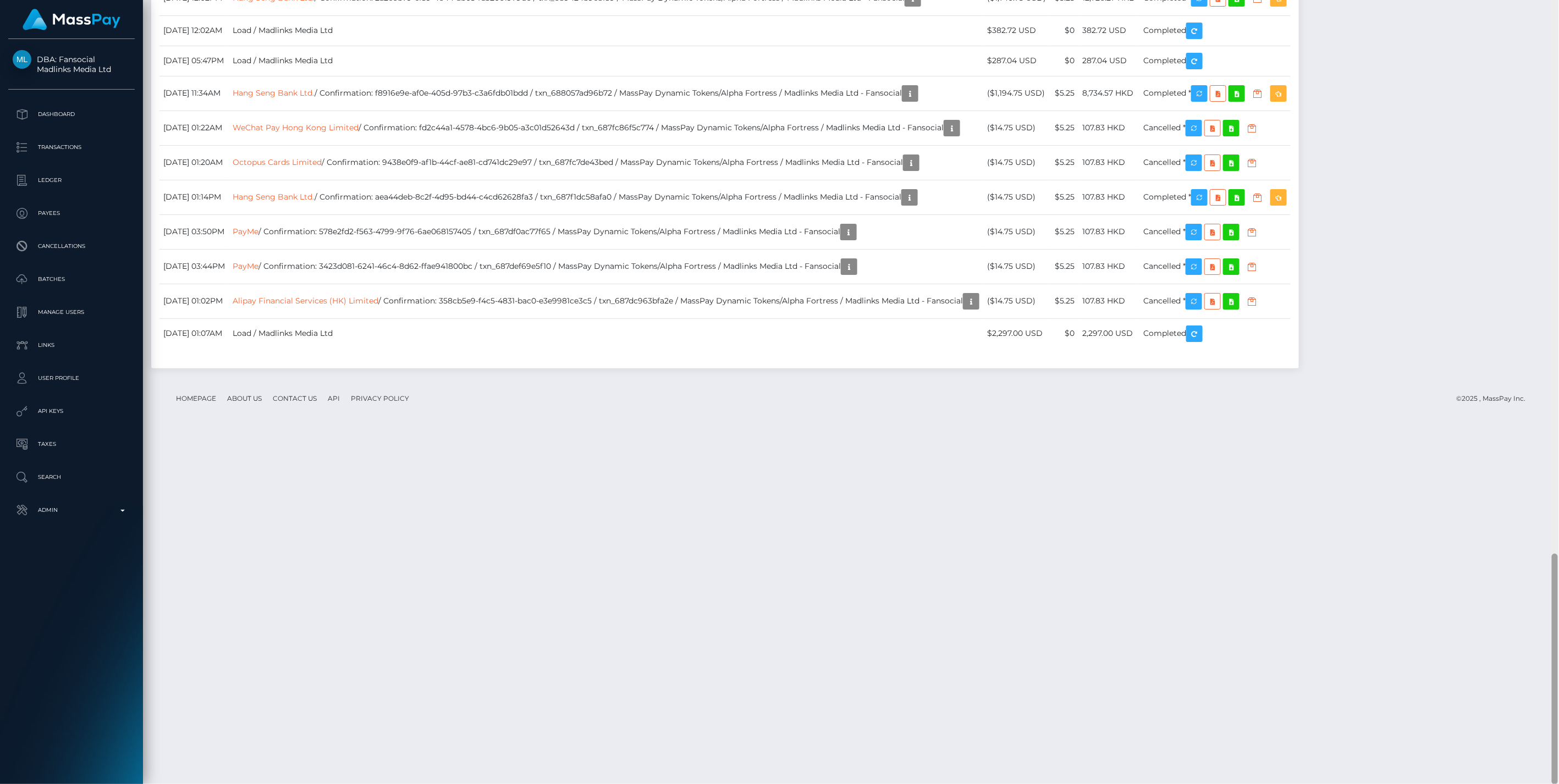
scroll to position [132, 449]
drag, startPoint x: 421, startPoint y: 152, endPoint x: 653, endPoint y: 160, distance: 232.1
copy td "ee999eaf-13f2-405e-83ab-2711f57eb6d8 / txn_68be4c3c22a95"
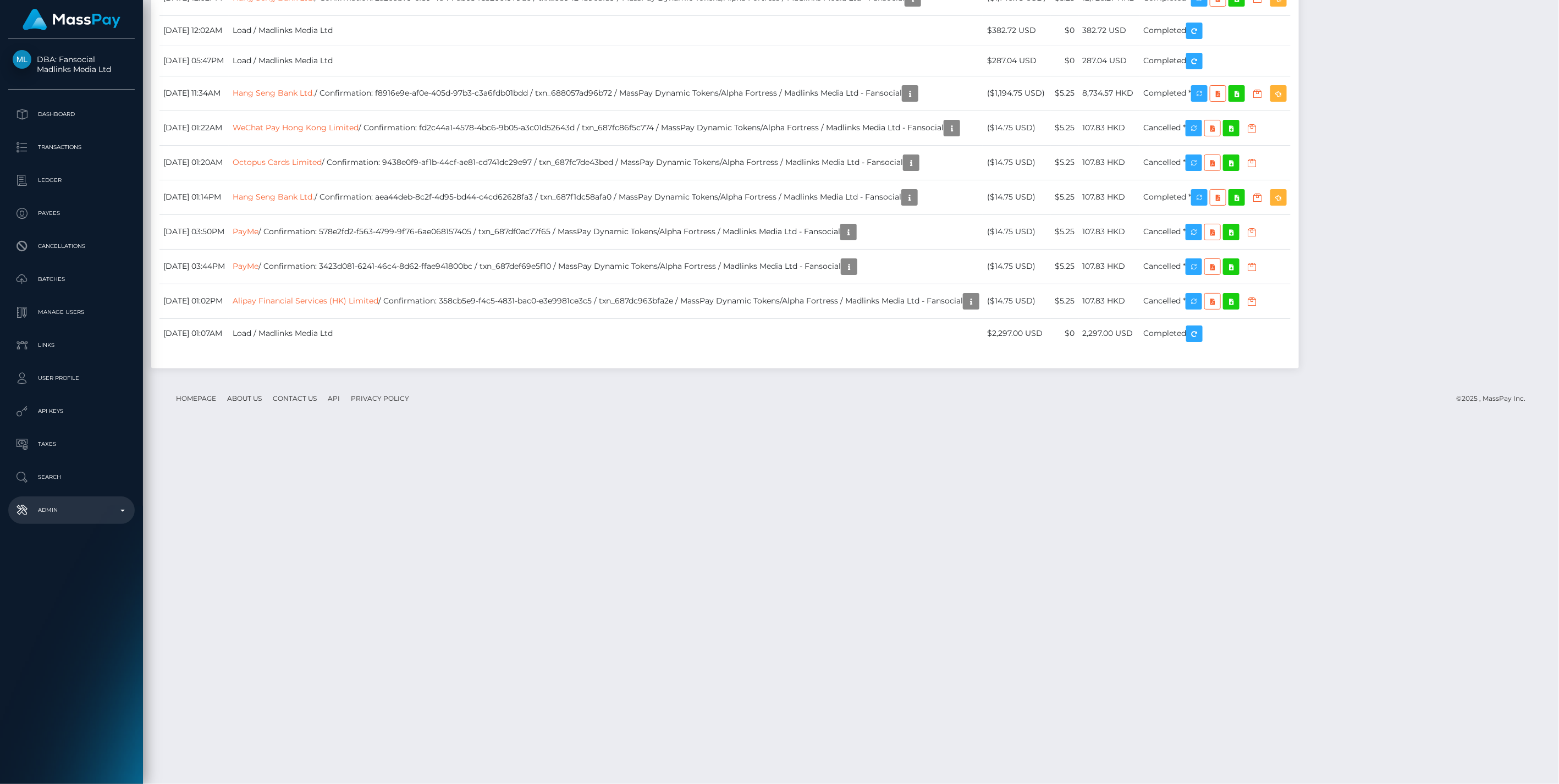
click at [121, 508] on p "Admin" at bounding box center [71, 510] width 117 height 16
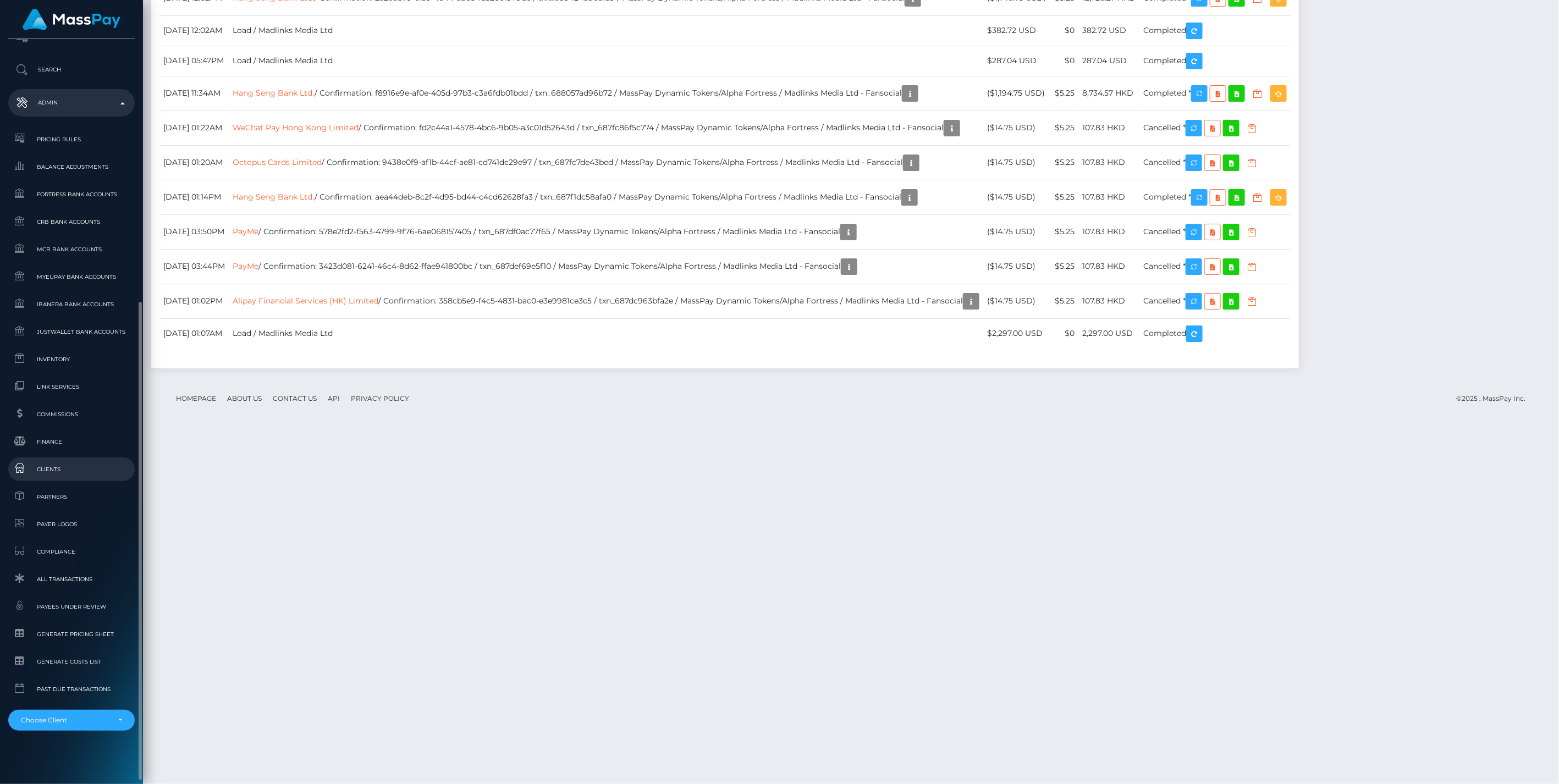
click at [42, 471] on span "Clients" at bounding box center [71, 469] width 117 height 13
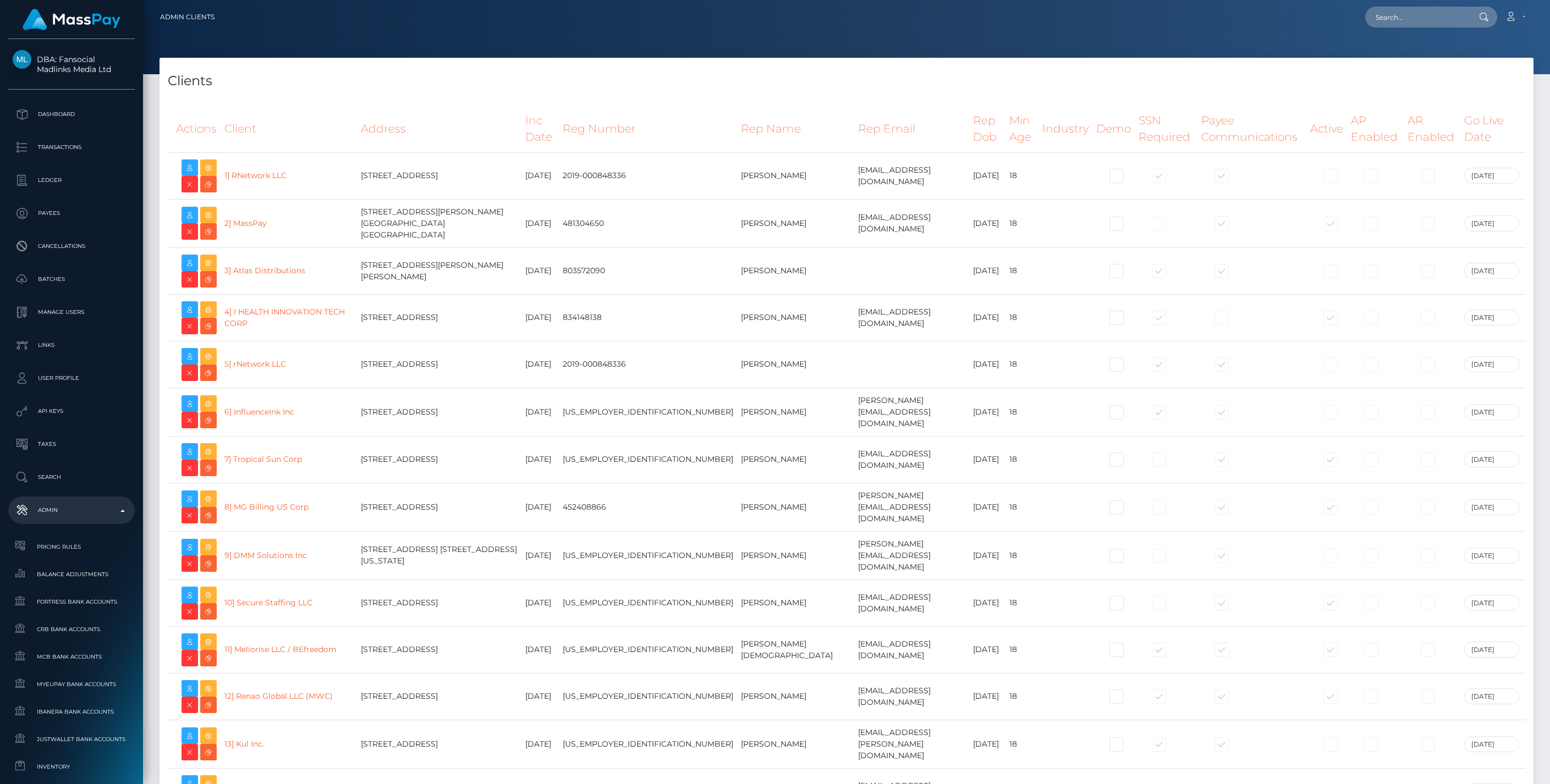
select select "223"
select select
select select "223"
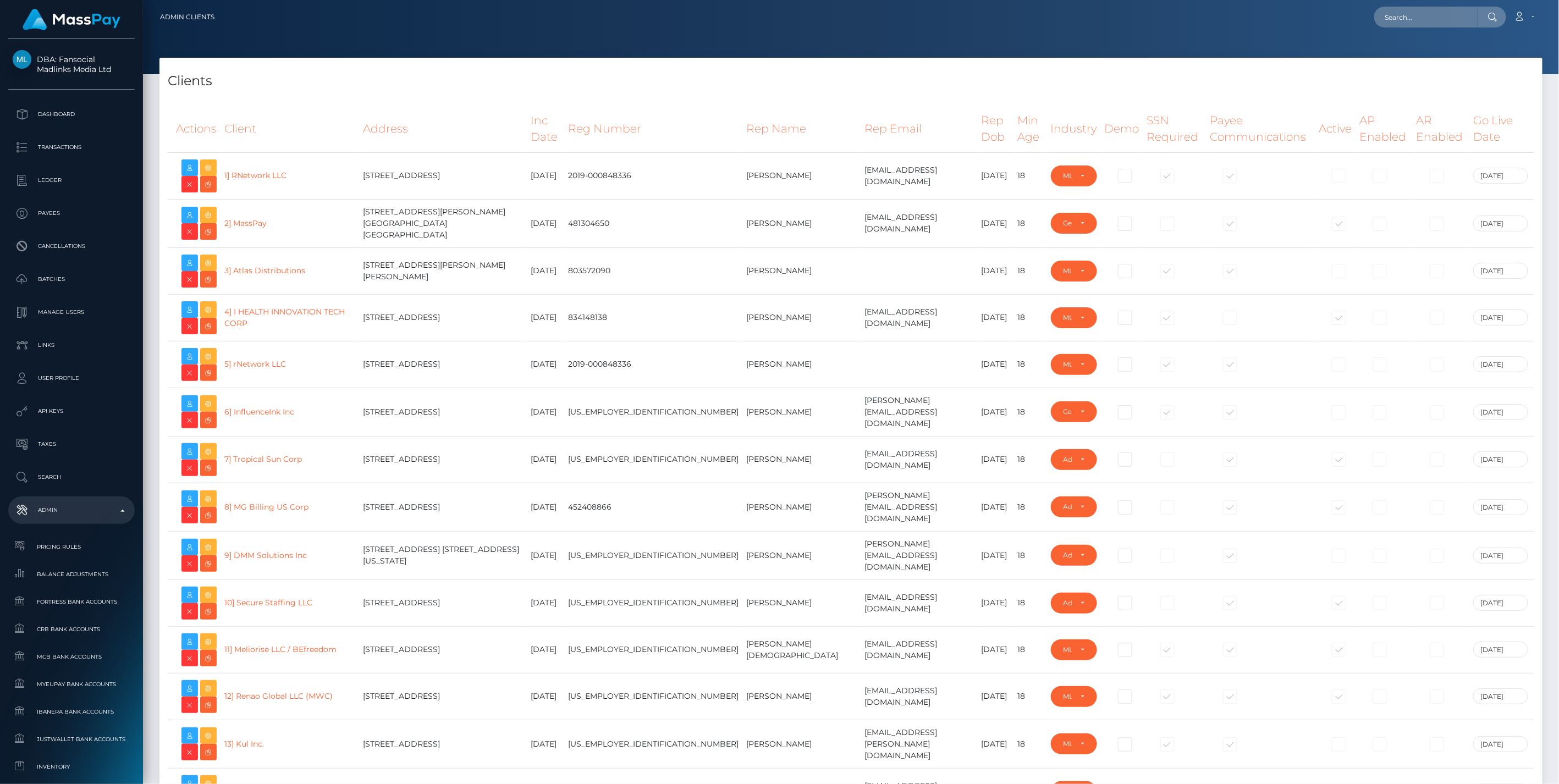
click at [1225, 70] on div "Clients" at bounding box center [851, 74] width 1383 height 33
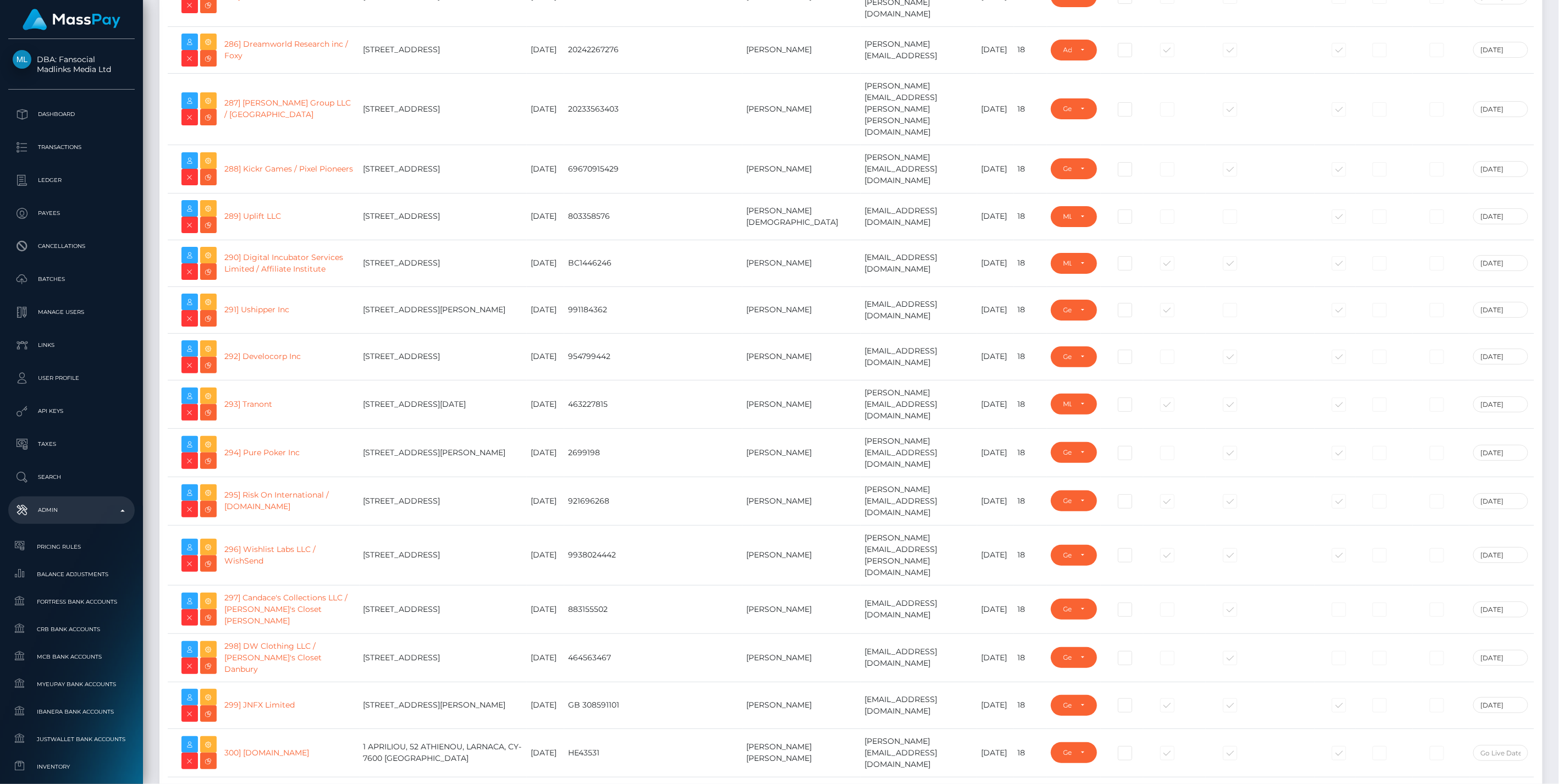
scroll to position [14257, 0]
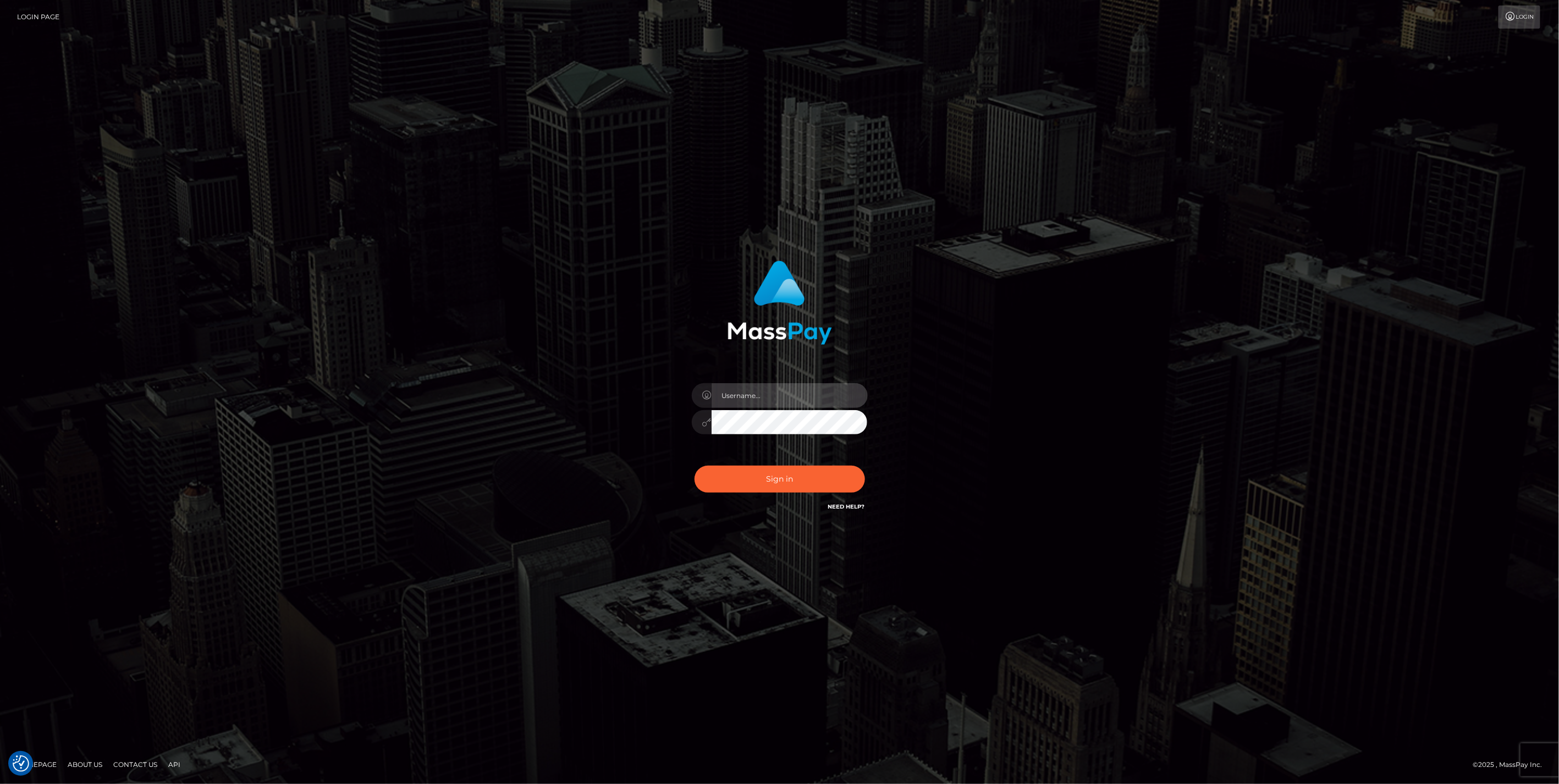
type input "jlo"
